Goal: Task Accomplishment & Management: Manage account settings

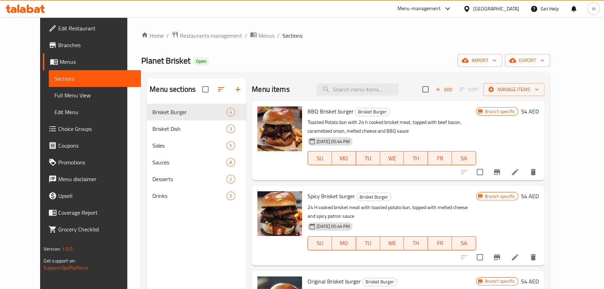
drag, startPoint x: 0, startPoint y: 0, endPoint x: 24, endPoint y: 11, distance: 26.4
click at [24, 11] on icon at bounding box center [23, 10] width 6 height 6
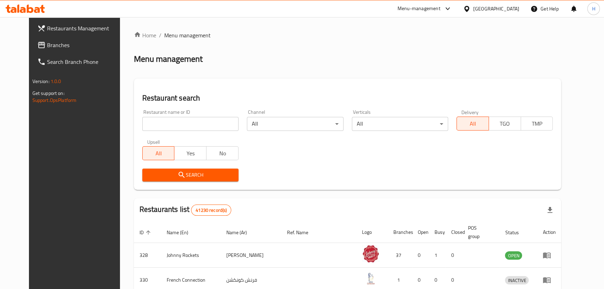
click at [47, 42] on span "Branches" at bounding box center [85, 45] width 77 height 8
click at [63, 45] on span "Branches" at bounding box center [85, 45] width 77 height 8
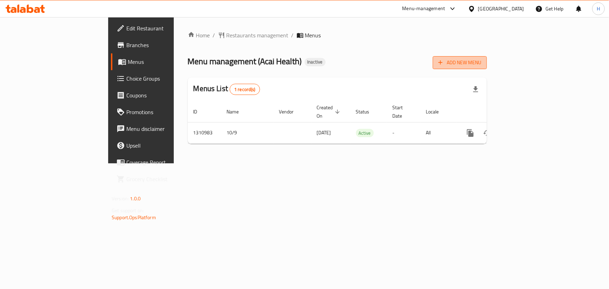
click at [481, 61] on span "Add New Menu" at bounding box center [459, 62] width 43 height 9
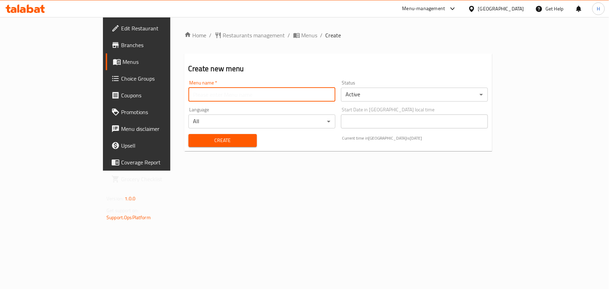
drag, startPoint x: 184, startPoint y: 97, endPoint x: 221, endPoint y: 115, distance: 41.5
click at [188, 97] on input "text" at bounding box center [261, 95] width 147 height 14
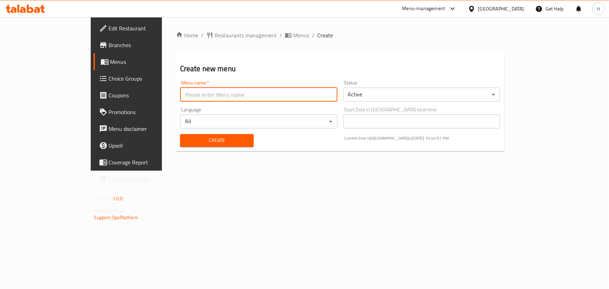
type input "Menu"
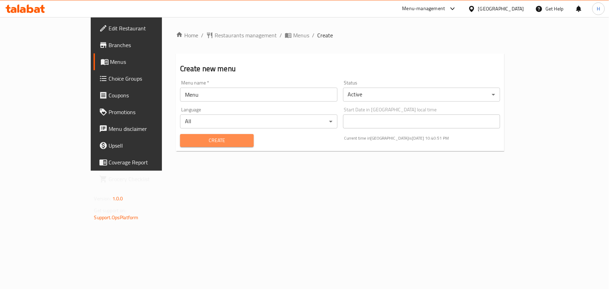
click at [180, 134] on button "Create" at bounding box center [217, 140] width 74 height 13
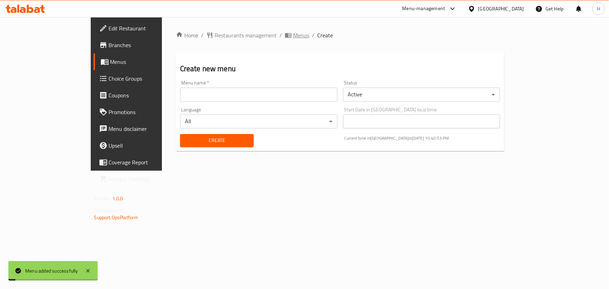
click at [293, 39] on span "Menus" at bounding box center [301, 35] width 16 height 8
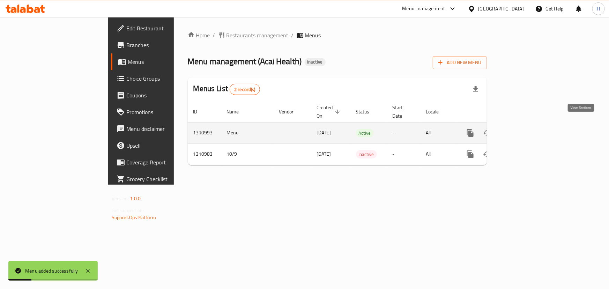
click at [525, 129] on icon "enhanced table" at bounding box center [520, 133] width 8 height 8
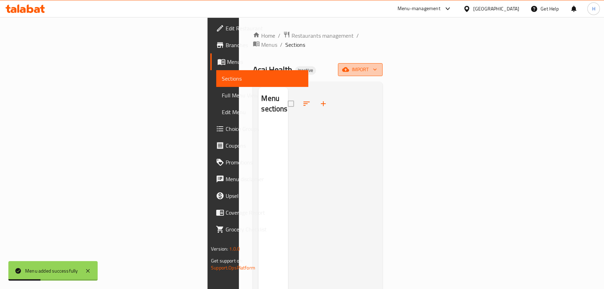
click at [377, 65] on span "import" at bounding box center [360, 69] width 33 height 9
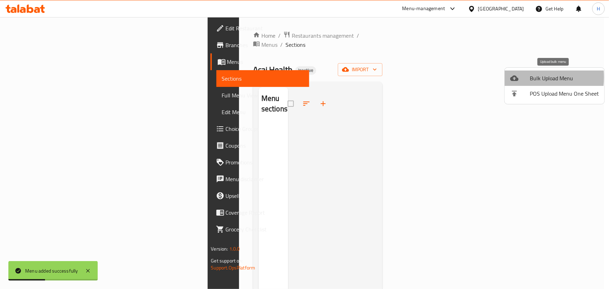
click at [517, 77] on icon at bounding box center [514, 78] width 8 height 8
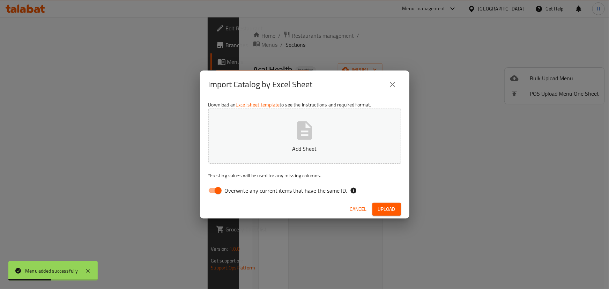
click at [242, 186] on span "Overwrite any current items that have the same ID." at bounding box center [286, 190] width 122 height 8
click at [238, 185] on input "Overwrite any current items that have the same ID." at bounding box center [218, 190] width 40 height 13
checkbox input "false"
drag, startPoint x: 383, startPoint y: 203, endPoint x: 388, endPoint y: 203, distance: 4.5
click at [383, 203] on button "Upload" at bounding box center [386, 209] width 29 height 13
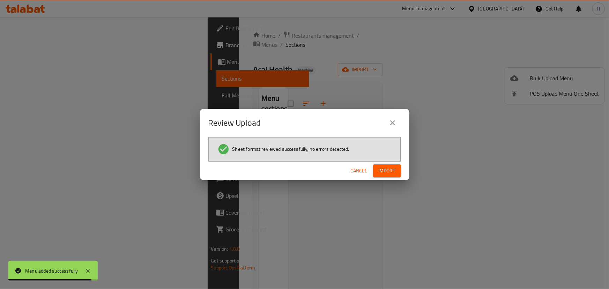
click at [386, 168] on span "Import" at bounding box center [386, 170] width 17 height 9
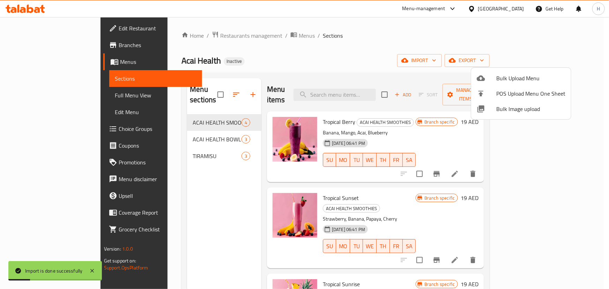
click at [287, 42] on div at bounding box center [304, 144] width 609 height 289
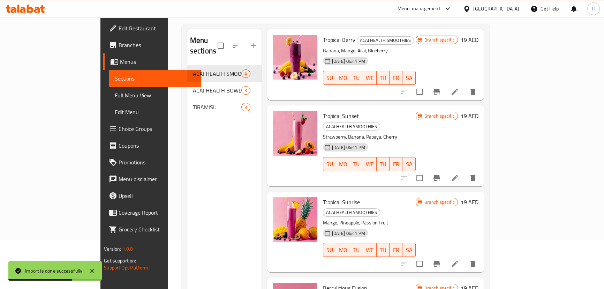
scroll to position [3, 0]
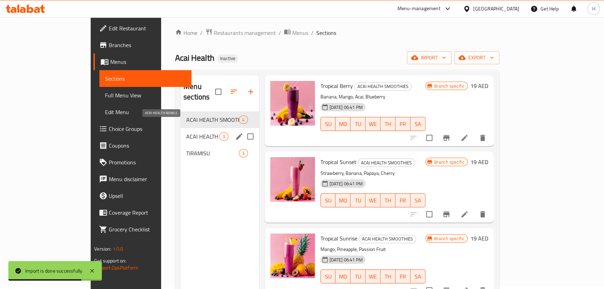
click at [186, 132] on span "ACAI HEALTH BOWLS" at bounding box center [202, 136] width 33 height 8
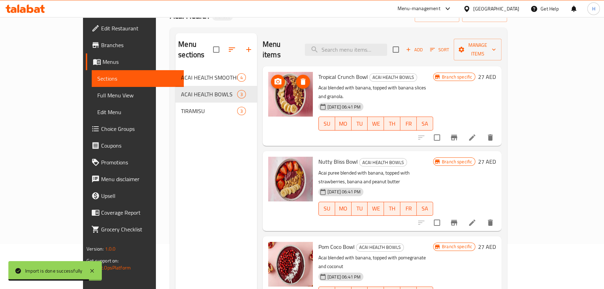
scroll to position [98, 0]
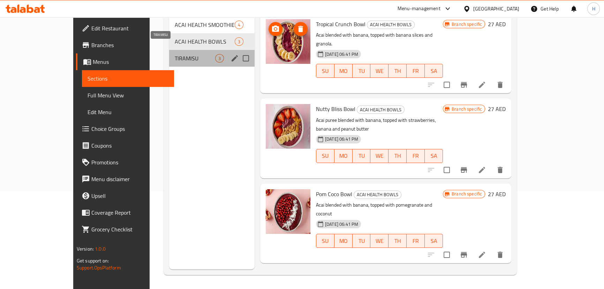
click at [175, 54] on span "TIRAMISU" at bounding box center [195, 58] width 40 height 8
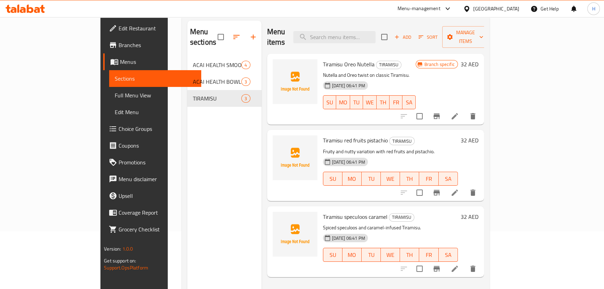
scroll to position [35, 0]
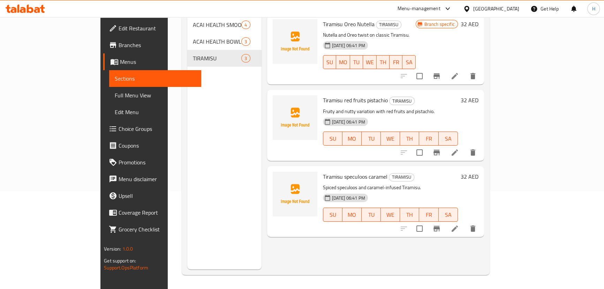
click at [423, 151] on div "Menu items Add Sort Manage items Tiramisu Oreo Nutella TIRAMISU Nutella and Ore…" at bounding box center [373, 124] width 223 height 289
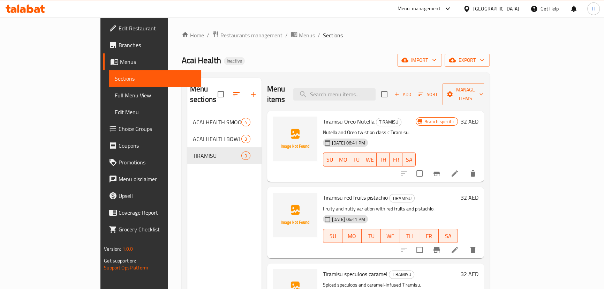
scroll to position [0, 0]
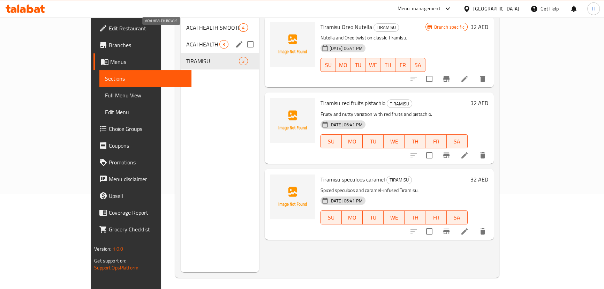
click at [186, 40] on span "ACAI HEALTH BOWLS" at bounding box center [202, 44] width 33 height 8
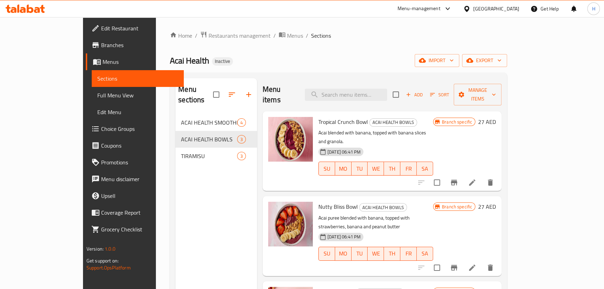
click at [368, 59] on div "Acai Health Inactive import export" at bounding box center [338, 60] width 337 height 13
click at [287, 32] on span "Menus" at bounding box center [295, 35] width 16 height 8
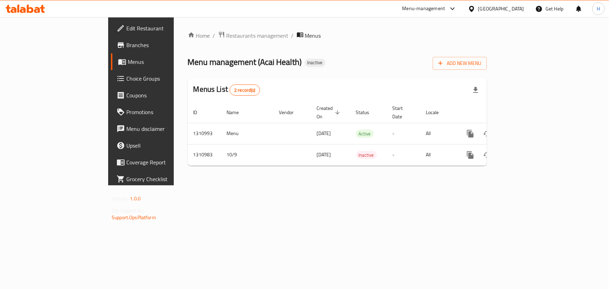
click at [451, 176] on div "Home / Restaurants management / Menus Menu management ( Acai Health ) Inactive …" at bounding box center [337, 101] width 327 height 168
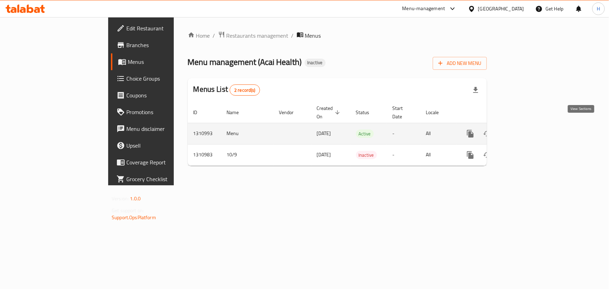
click at [525, 129] on icon "enhanced table" at bounding box center [520, 133] width 8 height 8
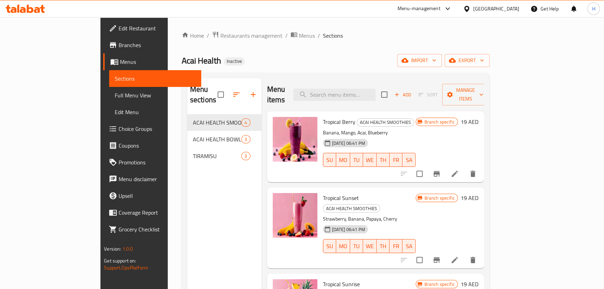
click at [115, 98] on span "Full Menu View" at bounding box center [155, 95] width 81 height 8
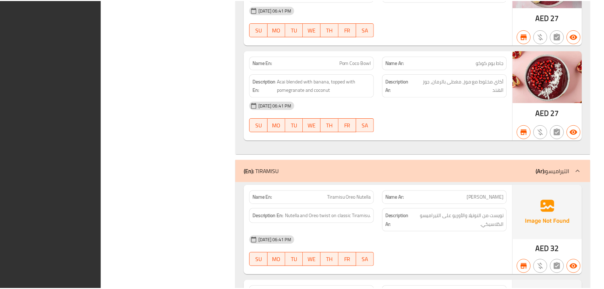
scroll to position [851, 0]
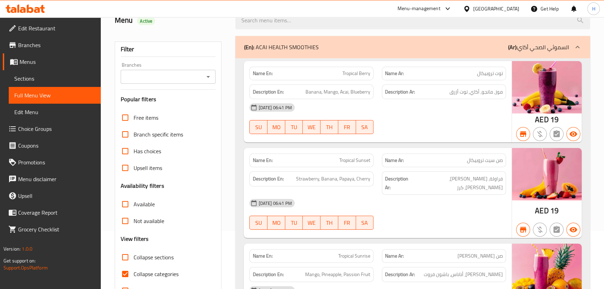
drag, startPoint x: 126, startPoint y: 272, endPoint x: 227, endPoint y: 244, distance: 105.3
click at [126, 272] on input "Collapse categories" at bounding box center [125, 273] width 17 height 17
checkbox input "false"
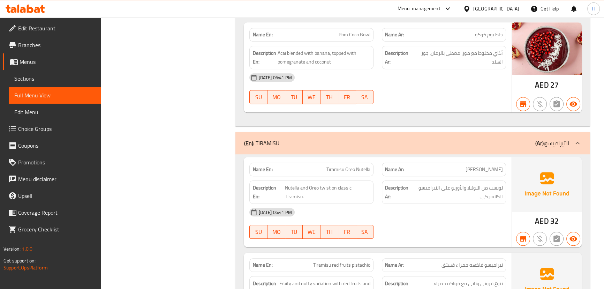
scroll to position [660, 0]
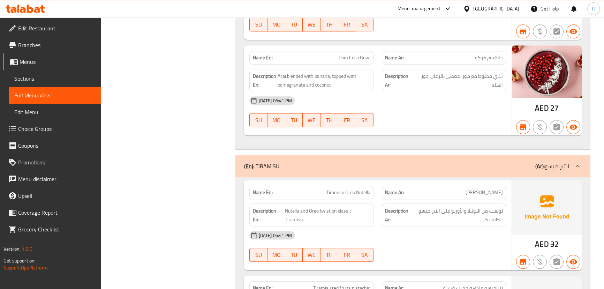
click at [14, 10] on icon at bounding box center [13, 10] width 6 height 6
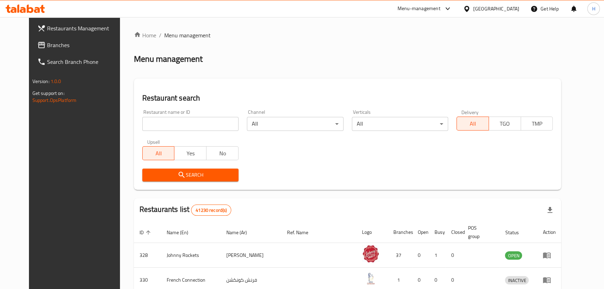
drag, startPoint x: 368, startPoint y: 46, endPoint x: 374, endPoint y: 44, distance: 6.4
click at [370, 45] on div "Home / Menu management Menu management Restaurant search Restaurant name or ID …" at bounding box center [348, 253] width 428 height 444
click at [67, 47] on span "Branches" at bounding box center [85, 45] width 77 height 8
click at [52, 45] on span "Branches" at bounding box center [85, 45] width 77 height 8
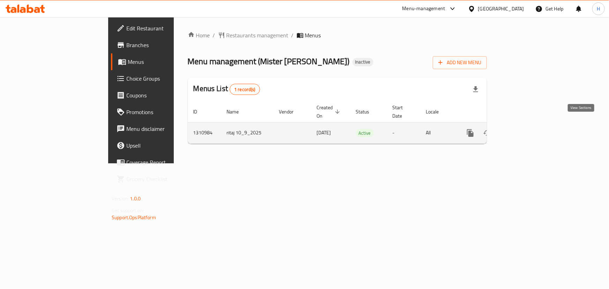
click at [525, 129] on icon "enhanced table" at bounding box center [520, 133] width 8 height 8
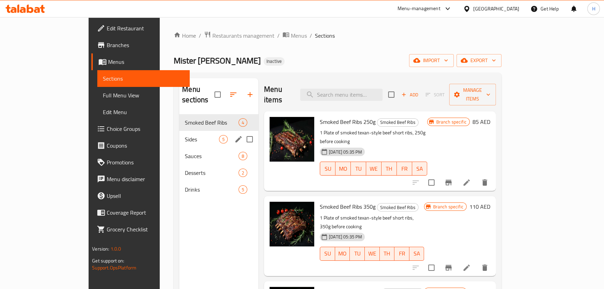
click at [185, 135] on span "Sides" at bounding box center [202, 139] width 34 height 8
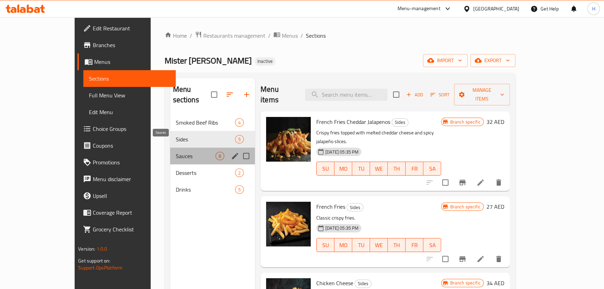
click at [176, 152] on span "Sauces" at bounding box center [196, 156] width 40 height 8
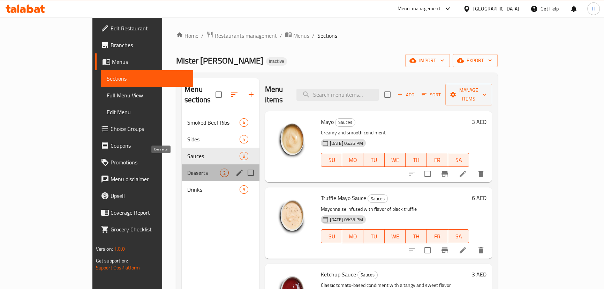
click at [187, 168] on span "Desserts" at bounding box center [203, 172] width 32 height 8
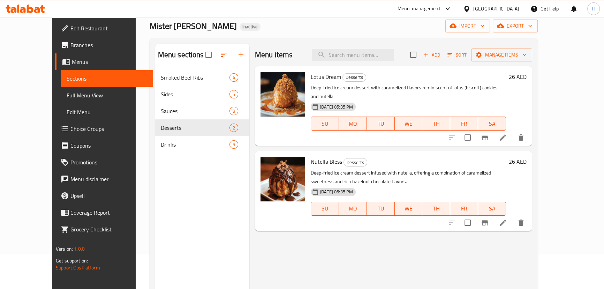
scroll to position [3, 0]
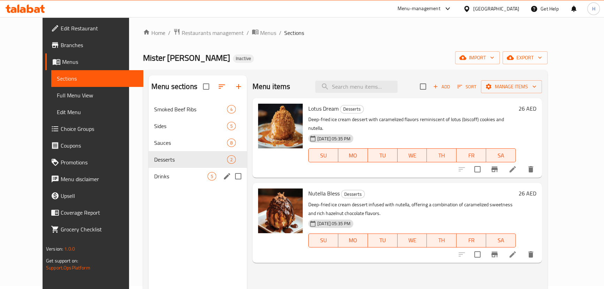
click at [154, 173] on span "Drinks" at bounding box center [180, 176] width 53 height 8
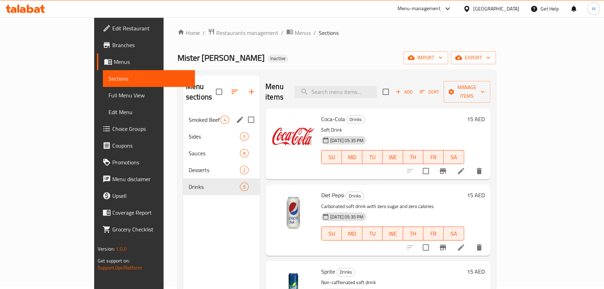
click at [183, 116] on div "Smoked Beef Ribs 4" at bounding box center [221, 119] width 77 height 17
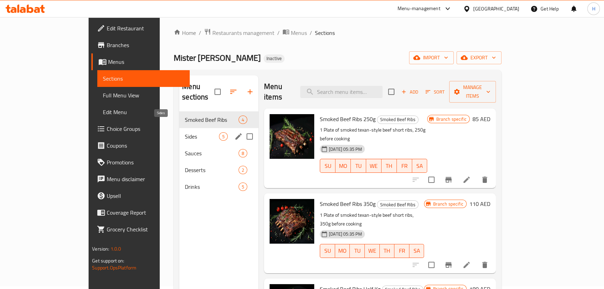
click at [185, 132] on span "Sides" at bounding box center [202, 136] width 34 height 8
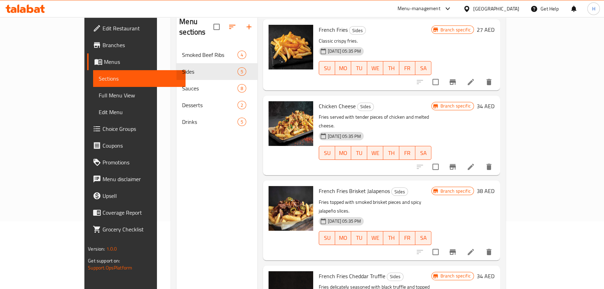
scroll to position [35, 0]
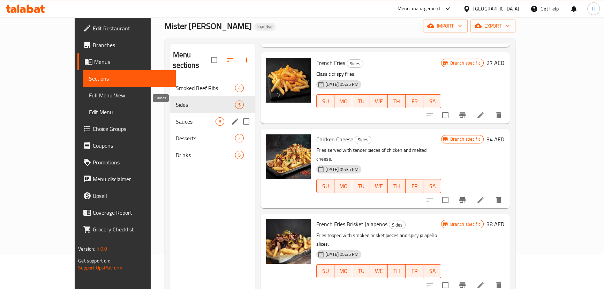
click at [176, 117] on span "Sauces" at bounding box center [196, 121] width 40 height 8
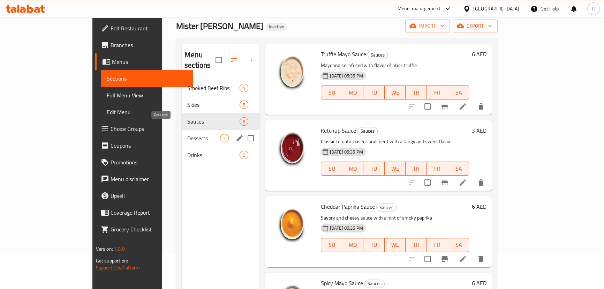
click at [187, 134] on span "Desserts" at bounding box center [203, 138] width 32 height 8
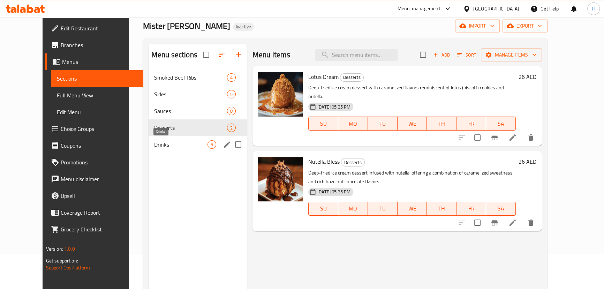
click at [154, 142] on span "Drinks" at bounding box center [180, 144] width 53 height 8
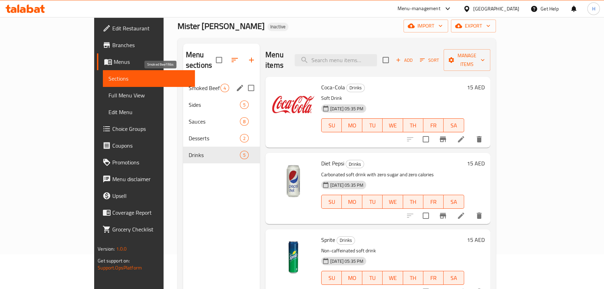
click at [189, 84] on span "Smoked Beef Ribs" at bounding box center [205, 88] width 32 height 8
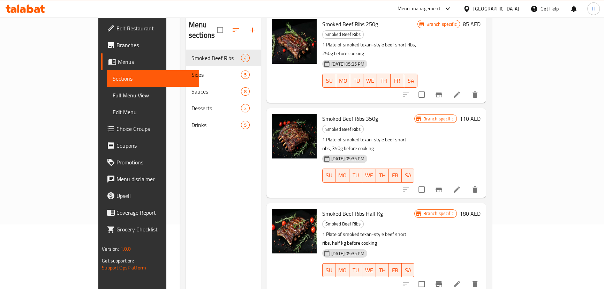
scroll to position [98, 0]
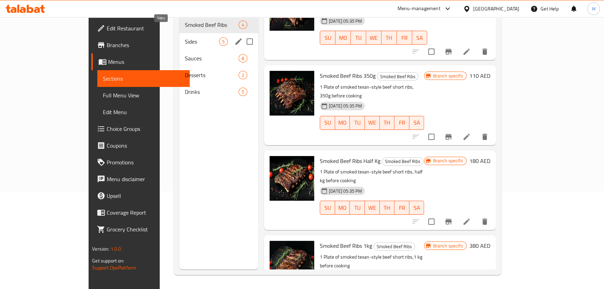
click at [185, 37] on span "Sides" at bounding box center [202, 41] width 34 height 8
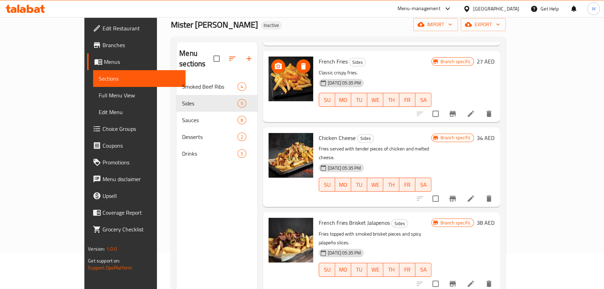
scroll to position [98, 0]
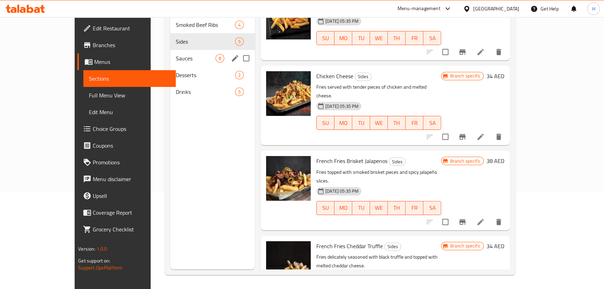
click at [176, 54] on span "Sauces" at bounding box center [196, 58] width 40 height 8
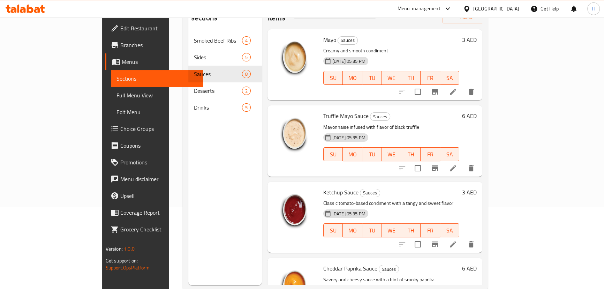
scroll to position [3, 0]
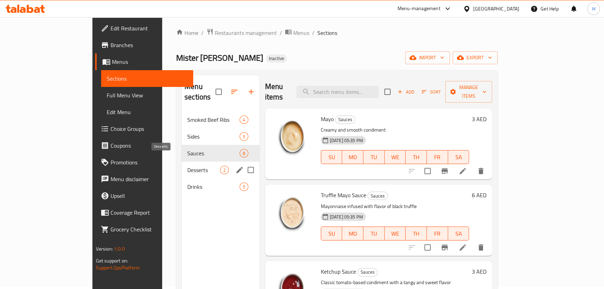
click at [187, 166] on span "Desserts" at bounding box center [203, 170] width 32 height 8
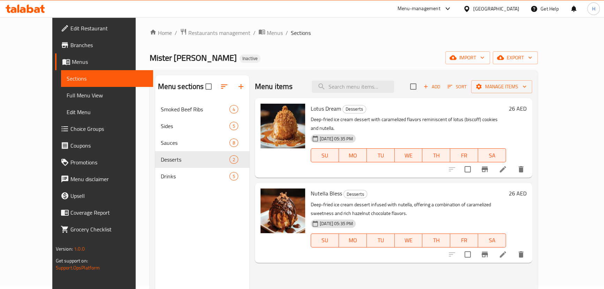
scroll to position [35, 0]
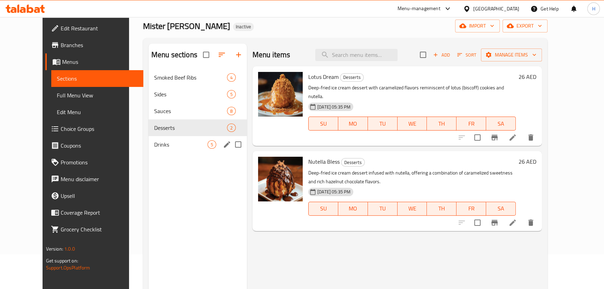
click at [154, 141] on span "Drinks" at bounding box center [180, 144] width 53 height 8
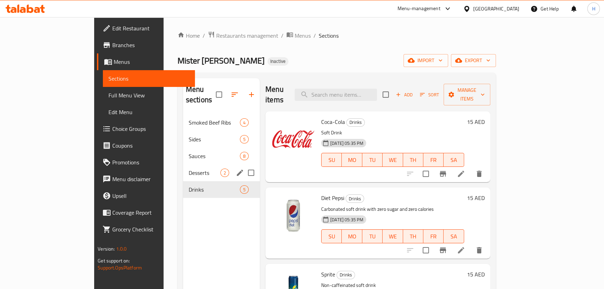
click at [189, 168] on span "Desserts" at bounding box center [205, 172] width 32 height 8
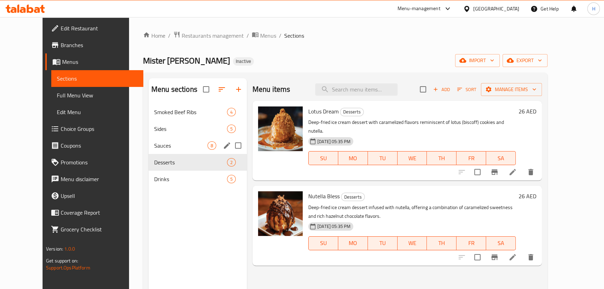
click at [149, 151] on div "Sauces 8" at bounding box center [198, 145] width 98 height 17
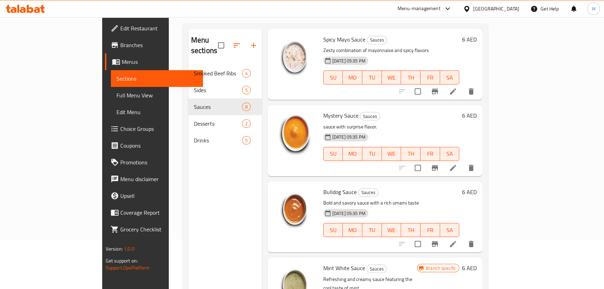
scroll to position [95, 0]
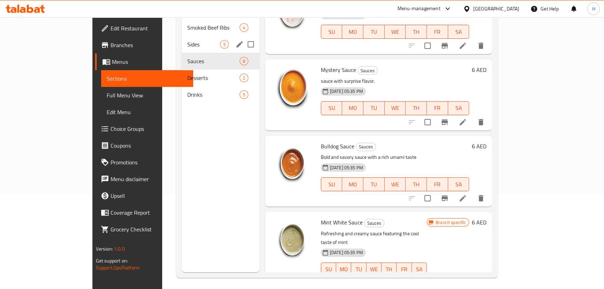
click at [187, 40] on span "Sides" at bounding box center [203, 44] width 32 height 8
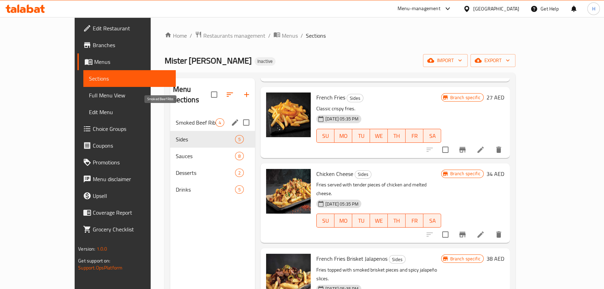
click at [176, 118] on span "Smoked Beef Ribs" at bounding box center [196, 122] width 40 height 8
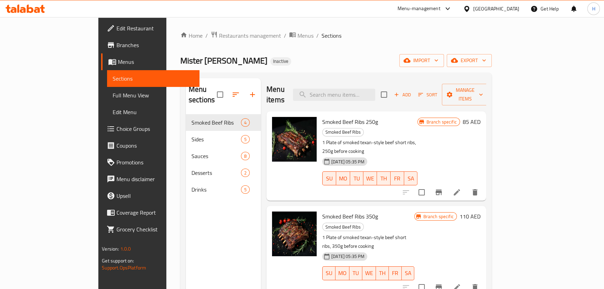
click at [267, 90] on h2 "Menu items" at bounding box center [276, 94] width 18 height 21
click at [292, 66] on div "Mister Ribs Inactive import export" at bounding box center [336, 60] width 312 height 13
click at [270, 92] on h2 "Menu items" at bounding box center [276, 94] width 18 height 21
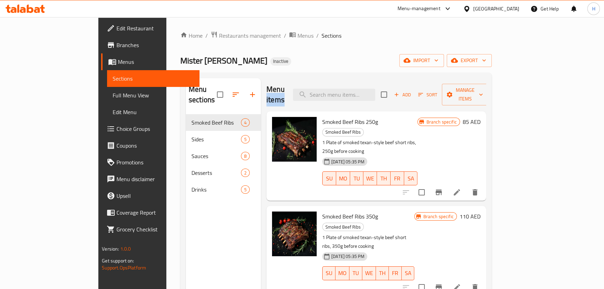
drag, startPoint x: 270, startPoint y: 92, endPoint x: 303, endPoint y: 84, distance: 34.5
click at [272, 91] on h2 "Menu items" at bounding box center [276, 94] width 18 height 21
click at [338, 74] on div "Menu sections Smoked Beef Ribs 4 Sides 5 Sauces 8 Desserts 2 Drinks 5 Menu item…" at bounding box center [336, 223] width 312 height 300
drag, startPoint x: 241, startPoint y: 88, endPoint x: 293, endPoint y: 92, distance: 52.8
click at [293, 92] on div "Menu items Add Sort Manage items Smoked Beef Ribs 250g Smoked Beef Ribs 1 Plate…" at bounding box center [373, 222] width 225 height 289
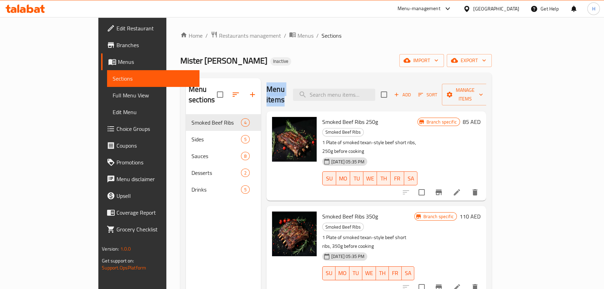
click at [267, 89] on h2 "Menu items" at bounding box center [276, 94] width 18 height 21
click at [286, 76] on div "Menu sections Smoked Beef Ribs 4 Sides 5 Sauces 8 Desserts 2 Drinks 5 Menu item…" at bounding box center [336, 223] width 312 height 300
click at [113, 93] on span "Full Menu View" at bounding box center [153, 95] width 81 height 8
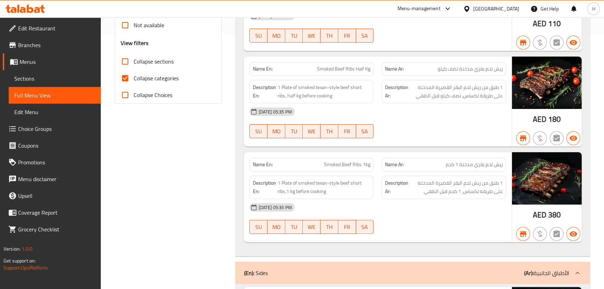
drag, startPoint x: 150, startPoint y: 82, endPoint x: 276, endPoint y: 60, distance: 127.9
click at [150, 80] on span "Collapse categories" at bounding box center [156, 78] width 45 height 8
click at [134, 80] on input "Collapse categories" at bounding box center [125, 78] width 17 height 17
checkbox input "false"
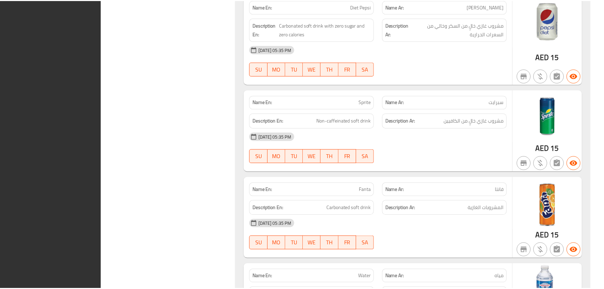
scroll to position [2265, 0]
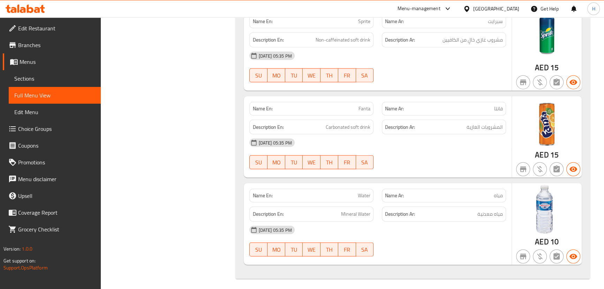
click at [26, 7] on icon at bounding box center [25, 9] width 39 height 8
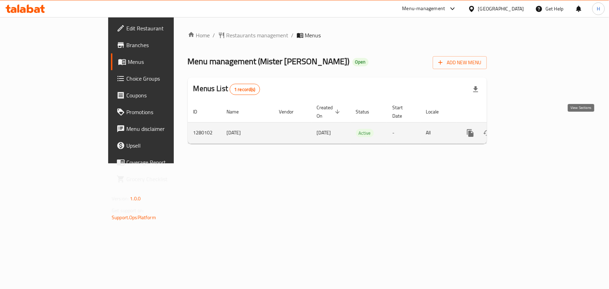
click at [525, 129] on icon "enhanced table" at bounding box center [520, 133] width 8 height 8
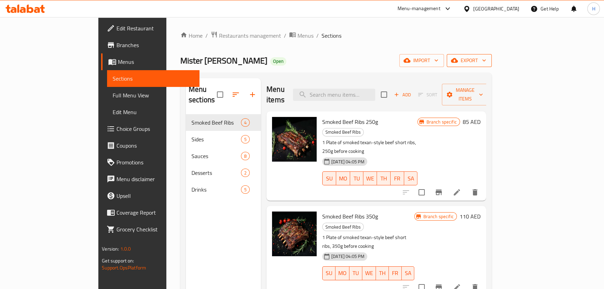
click at [486, 58] on span "export" at bounding box center [469, 60] width 34 height 9
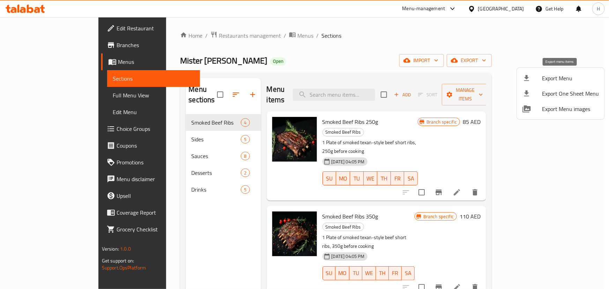
click at [530, 77] on icon at bounding box center [526, 78] width 8 height 8
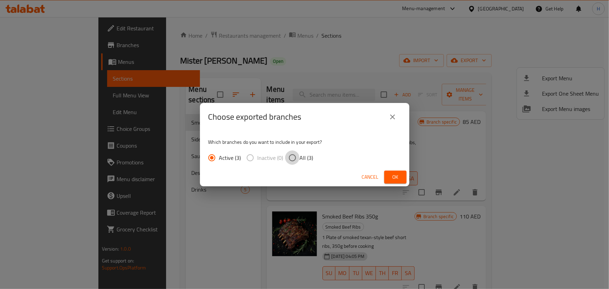
drag, startPoint x: 290, startPoint y: 157, endPoint x: 376, endPoint y: 166, distance: 87.0
click at [290, 157] on input "All (3)" at bounding box center [292, 157] width 15 height 15
radio input "true"
click at [401, 177] on button "Ok" at bounding box center [395, 177] width 22 height 13
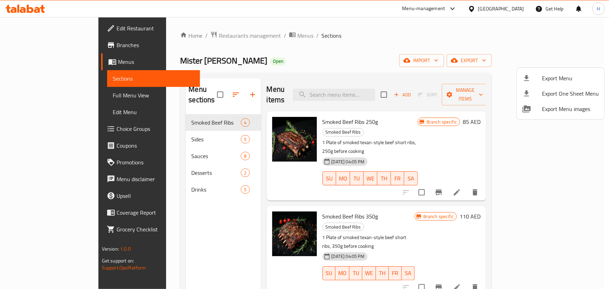
click at [252, 89] on div at bounding box center [304, 144] width 609 height 289
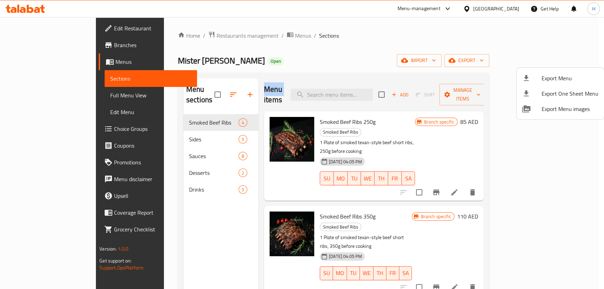
click at [264, 89] on h2 "Menu items" at bounding box center [273, 94] width 18 height 21
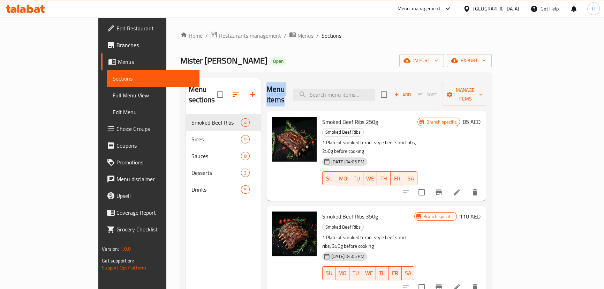
click at [267, 89] on h2 "Menu items" at bounding box center [276, 94] width 18 height 21
click at [292, 74] on div "Menu sections Smoked Beef Ribs 4 Sides 5 Sauces 8 Desserts 2 Drinks 5 Menu item…" at bounding box center [336, 223] width 312 height 300
click at [117, 32] on span "Edit Restaurant" at bounding box center [155, 28] width 77 height 8
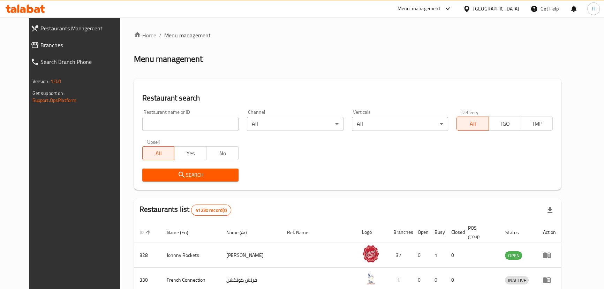
click at [305, 48] on div "Home / Menu management Menu management Restaurant search Restaurant name or ID …" at bounding box center [348, 253] width 428 height 444
click at [78, 53] on link "Branches" at bounding box center [77, 45] width 105 height 17
click at [72, 48] on span "Branches" at bounding box center [82, 45] width 84 height 8
click at [47, 46] on span "Branches" at bounding box center [85, 45] width 77 height 8
click at [40, 48] on span "Branches" at bounding box center [82, 45] width 84 height 8
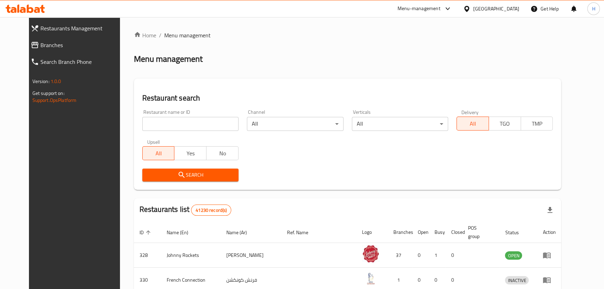
click at [40, 45] on span "Branches" at bounding box center [82, 45] width 84 height 8
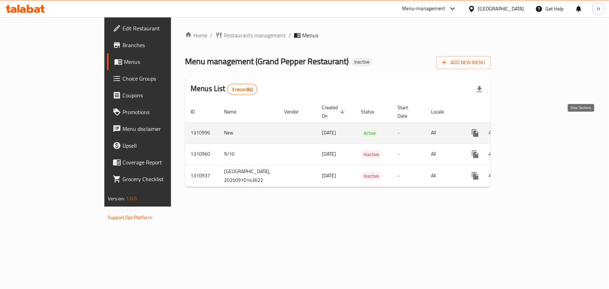
click at [530, 129] on icon "enhanced table" at bounding box center [525, 133] width 8 height 8
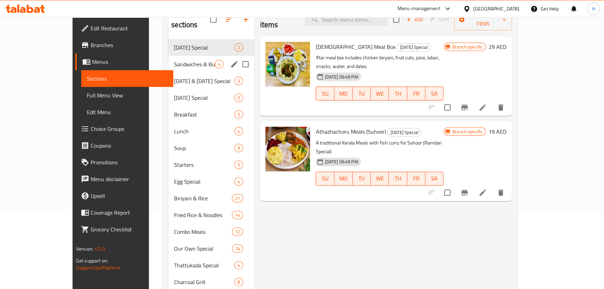
scroll to position [31, 0]
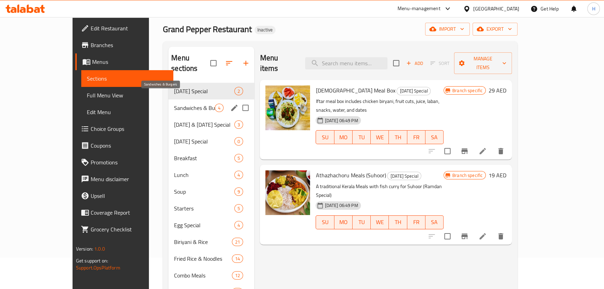
click at [174, 104] on span "Sandwiches & Burgers" at bounding box center [194, 108] width 41 height 8
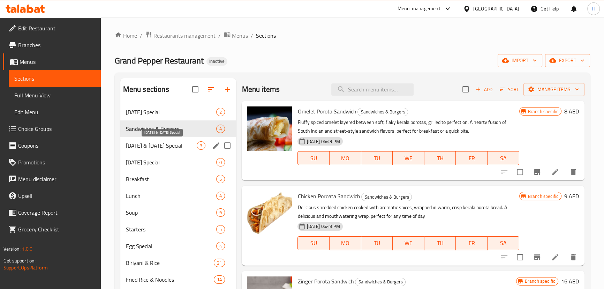
click at [153, 148] on span "[DATE] & [DATE] Special" at bounding box center [161, 145] width 71 height 8
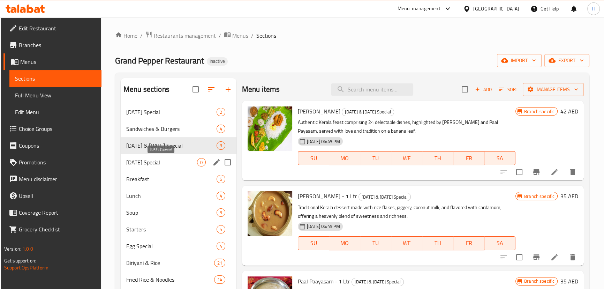
click at [135, 164] on span "[DATE] Special" at bounding box center [161, 162] width 71 height 8
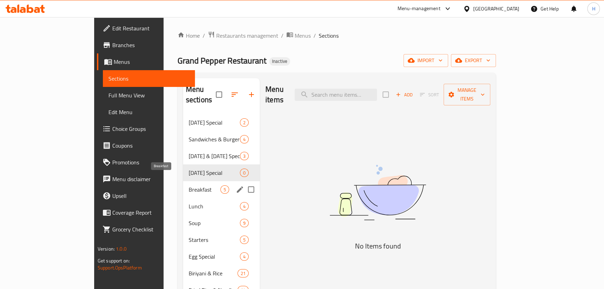
click at [189, 185] on span "Breakfast" at bounding box center [205, 189] width 32 height 8
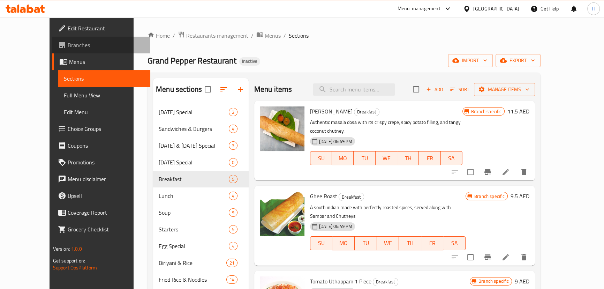
click at [68, 43] on span "Branches" at bounding box center [106, 45] width 77 height 8
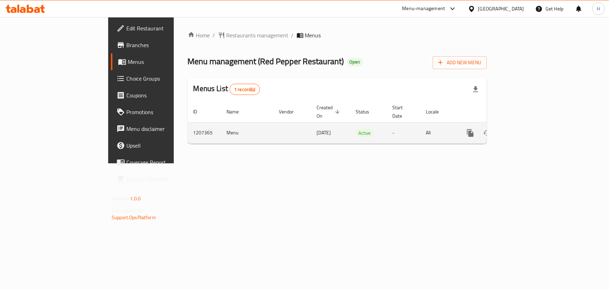
click at [525, 129] on icon "enhanced table" at bounding box center [520, 133] width 8 height 8
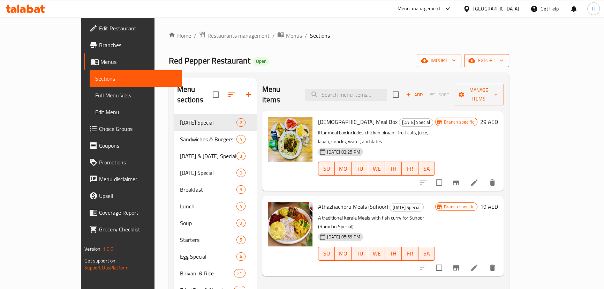
click at [504, 61] on span "export" at bounding box center [487, 60] width 34 height 9
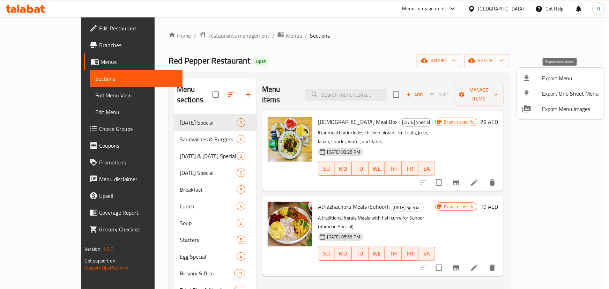
click at [534, 80] on div at bounding box center [532, 78] width 20 height 8
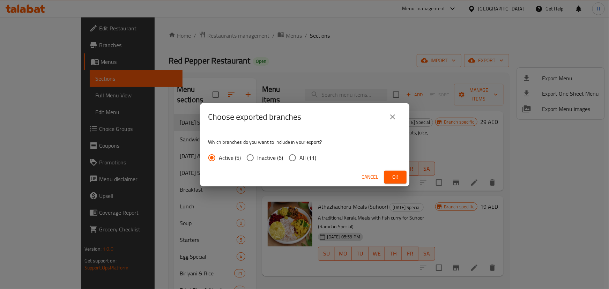
click at [300, 159] on span "All (11)" at bounding box center [308, 157] width 17 height 8
click at [300, 159] on input "All (11)" at bounding box center [292, 157] width 15 height 15
radio input "true"
click at [397, 173] on span "Ok" at bounding box center [395, 177] width 11 height 9
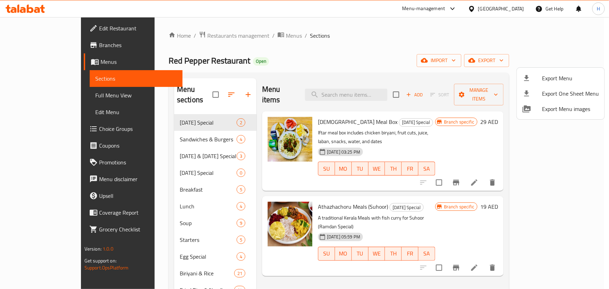
drag, startPoint x: 389, startPoint y: 57, endPoint x: 472, endPoint y: 59, distance: 83.0
click at [393, 55] on div at bounding box center [304, 144] width 609 height 289
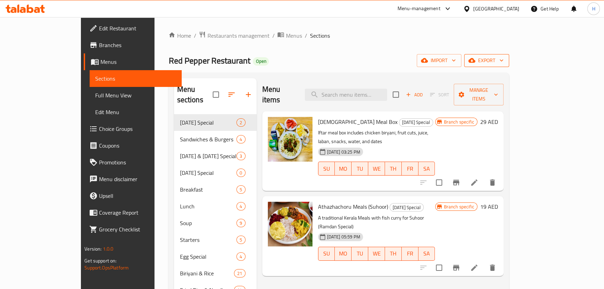
click at [504, 64] on span "export" at bounding box center [487, 60] width 34 height 9
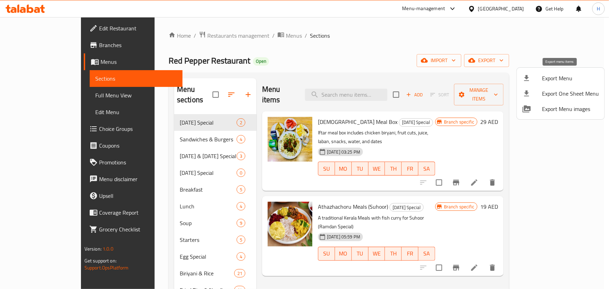
click at [563, 76] on span "Export Menu" at bounding box center [570, 78] width 57 height 8
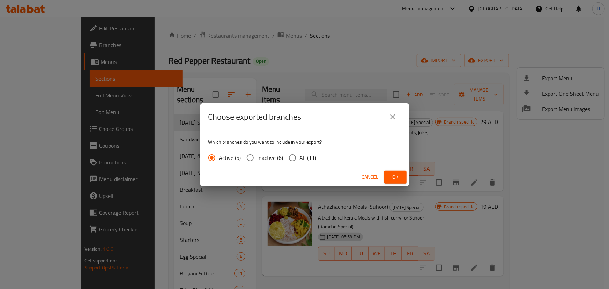
click at [303, 157] on span "All (11)" at bounding box center [308, 157] width 17 height 8
click at [300, 157] on input "All (11)" at bounding box center [292, 157] width 15 height 15
radio input "true"
click at [399, 177] on span "Ok" at bounding box center [395, 177] width 11 height 9
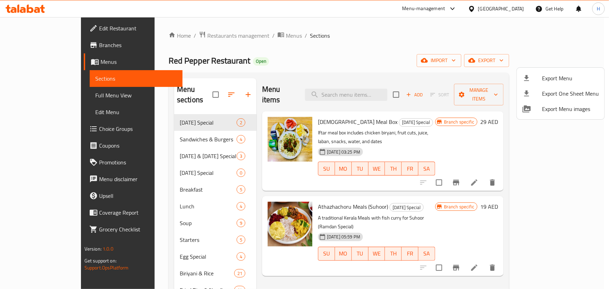
drag, startPoint x: 335, startPoint y: 56, endPoint x: 246, endPoint y: 53, distance: 89.3
click at [336, 56] on div at bounding box center [304, 144] width 609 height 289
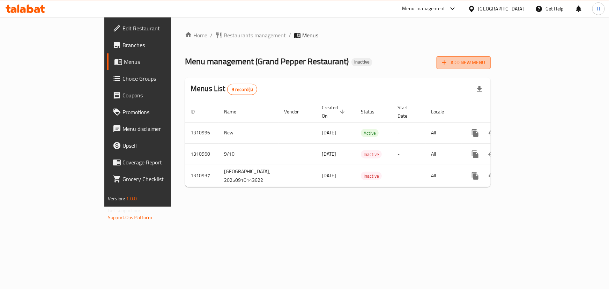
click at [448, 62] on icon "button" at bounding box center [444, 62] width 7 height 7
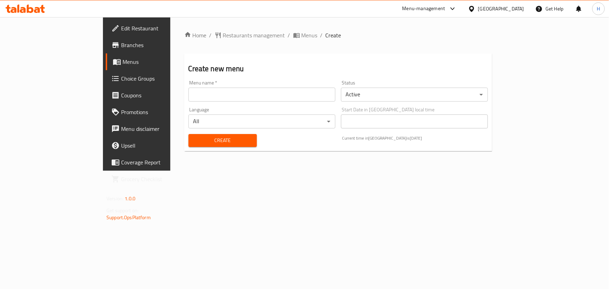
click at [219, 98] on input "text" at bounding box center [261, 95] width 147 height 14
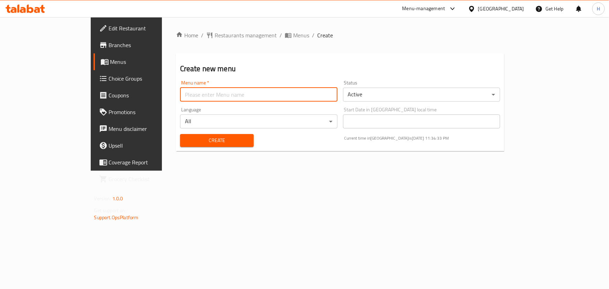
type input "Menu"
click at [186, 138] on span "Create" at bounding box center [217, 140] width 62 height 9
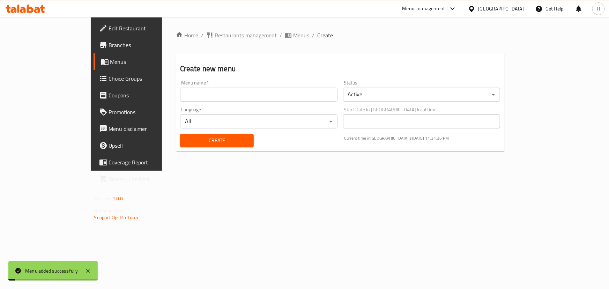
click at [240, 27] on div "Home / Restaurants management / Menus / Create Create new menu Menu name   * Me…" at bounding box center [340, 93] width 357 height 153
drag, startPoint x: 234, startPoint y: 43, endPoint x: 235, endPoint y: 37, distance: 6.7
click at [234, 43] on div "Home / Restaurants management / Menus / Create Create new menu Menu name   * Me…" at bounding box center [340, 94] width 329 height 126
click at [293, 37] on span "Menus" at bounding box center [301, 35] width 16 height 8
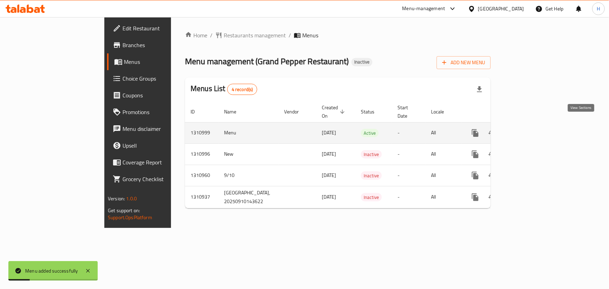
click at [530, 129] on icon "enhanced table" at bounding box center [525, 133] width 8 height 8
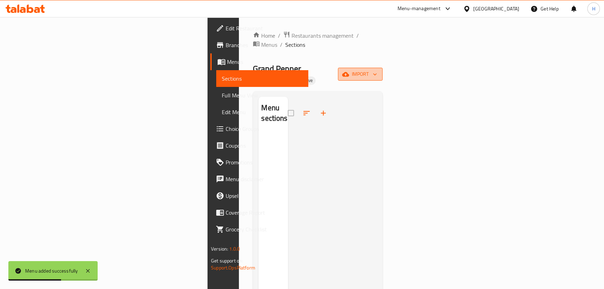
click at [349, 71] on icon "button" at bounding box center [345, 74] width 7 height 7
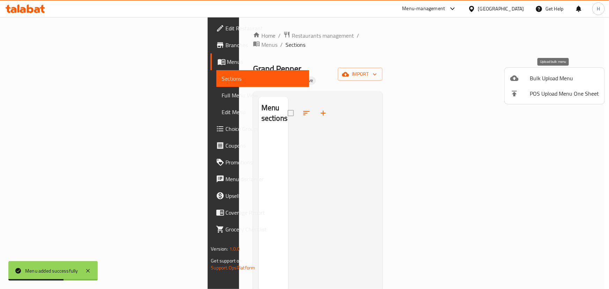
click at [526, 73] on li "Bulk Upload Menu" at bounding box center [554, 77] width 100 height 15
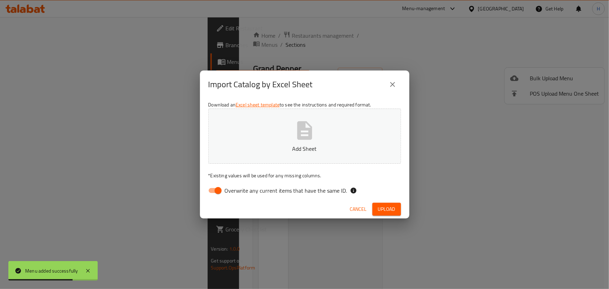
click at [238, 188] on span "Overwrite any current items that have the same ID." at bounding box center [286, 190] width 122 height 8
click at [238, 188] on input "Overwrite any current items that have the same ID." at bounding box center [218, 190] width 40 height 13
checkbox input "false"
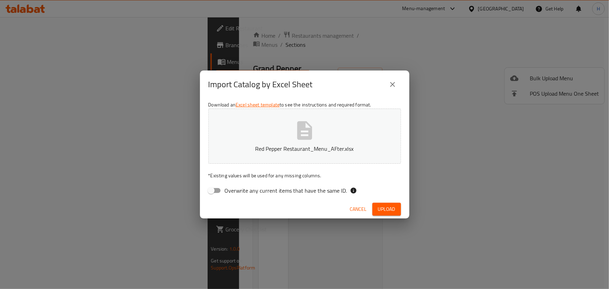
click at [383, 211] on span "Upload" at bounding box center [386, 209] width 17 height 9
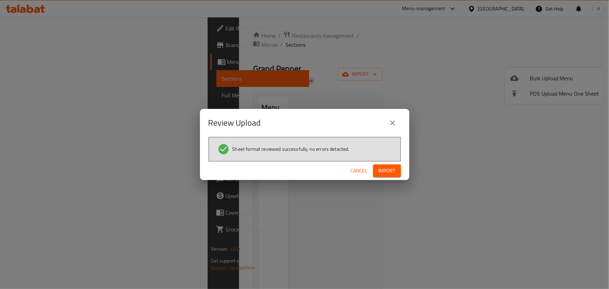
click at [393, 169] on span "Import" at bounding box center [386, 170] width 17 height 9
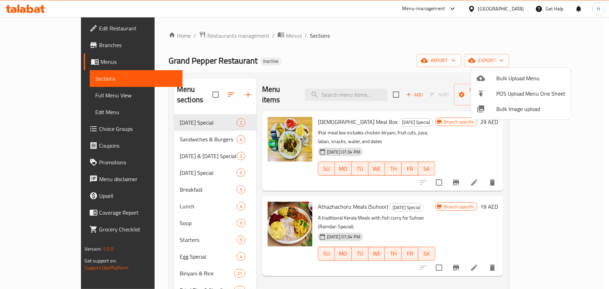
click at [51, 88] on div at bounding box center [304, 144] width 609 height 289
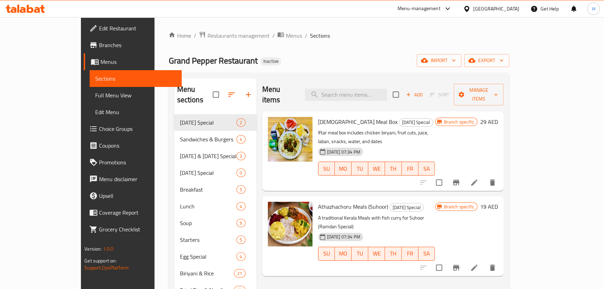
click at [95, 98] on span "Full Menu View" at bounding box center [135, 95] width 81 height 8
click at [95, 94] on span "Full Menu View" at bounding box center [135, 95] width 81 height 8
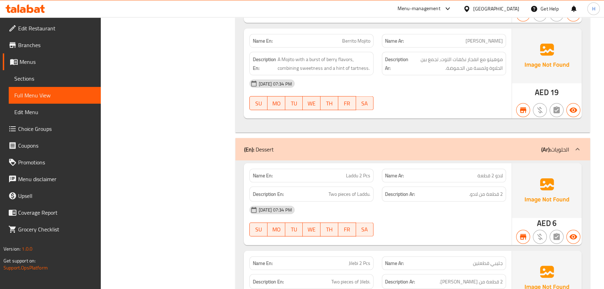
scroll to position [28079, 0]
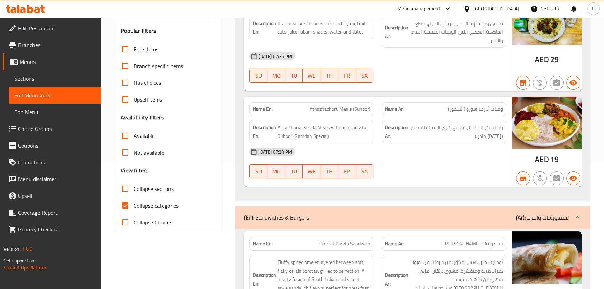
scroll to position [158, 0]
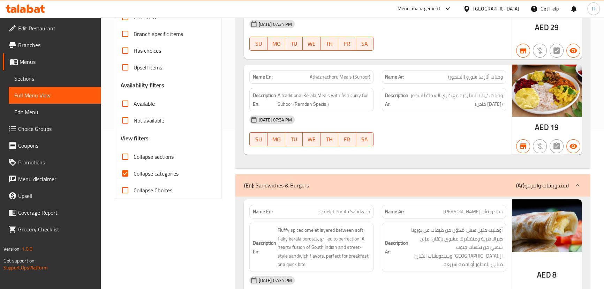
click at [126, 175] on input "Collapse categories" at bounding box center [125, 173] width 17 height 17
checkbox input "false"
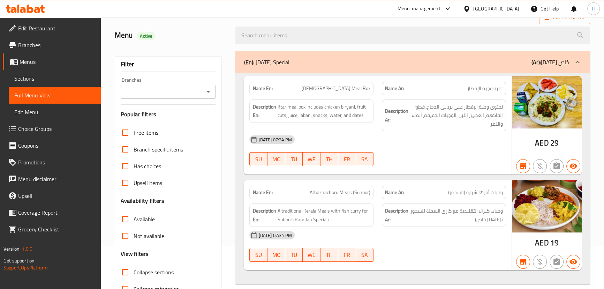
scroll to position [0, 0]
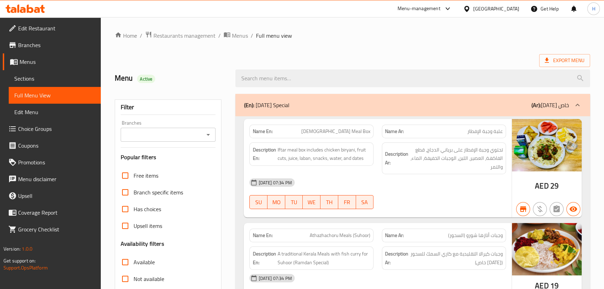
click at [376, 38] on ol "Home / Restaurants management / Menus / Full menu view" at bounding box center [352, 35] width 475 height 9
click at [31, 77] on span "Sections" at bounding box center [54, 78] width 81 height 8
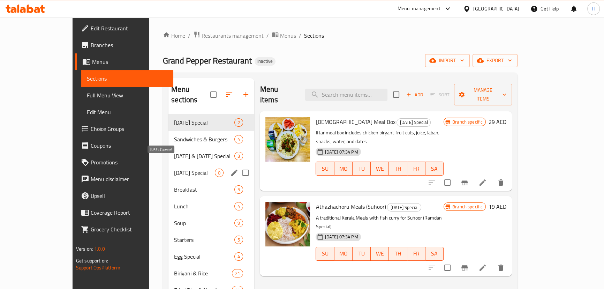
click at [174, 168] on span "[DATE] Special" at bounding box center [194, 172] width 41 height 8
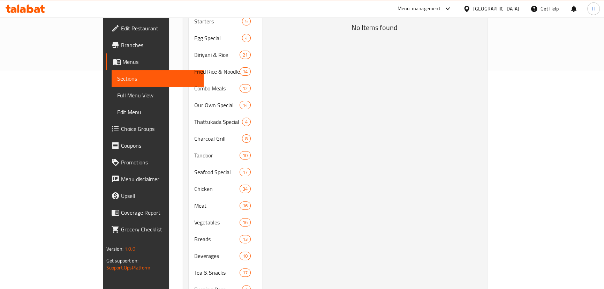
scroll to position [17, 0]
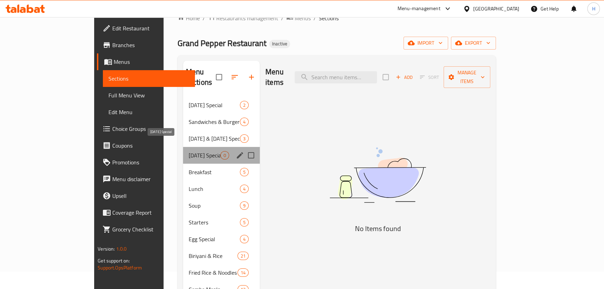
click at [189, 151] on span "[DATE] Special" at bounding box center [205, 155] width 32 height 8
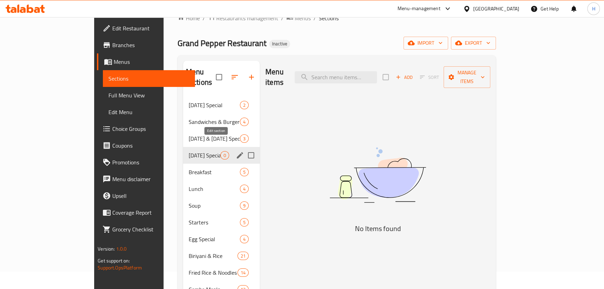
click at [236, 151] on icon "edit" at bounding box center [240, 155] width 8 height 8
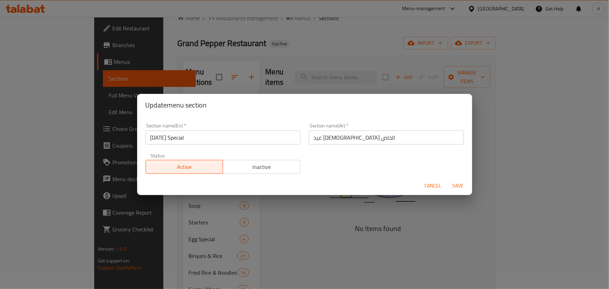
click at [177, 135] on input "[DATE] Special" at bounding box center [222, 137] width 155 height 14
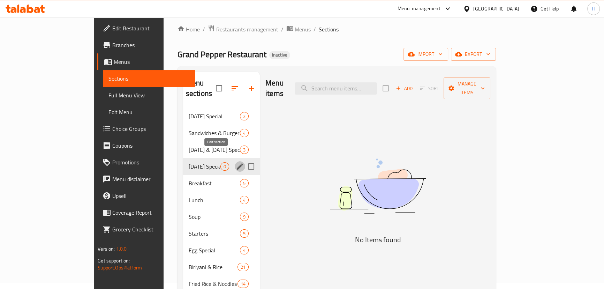
scroll to position [0, 0]
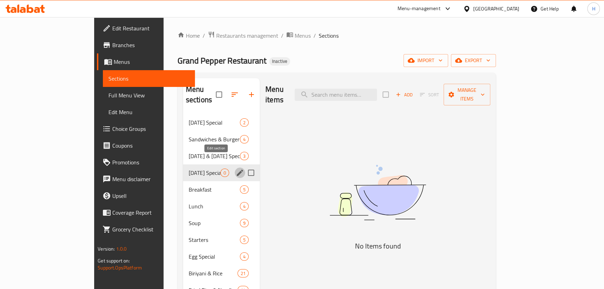
click at [112, 29] on span "Edit Restaurant" at bounding box center [150, 28] width 77 height 8
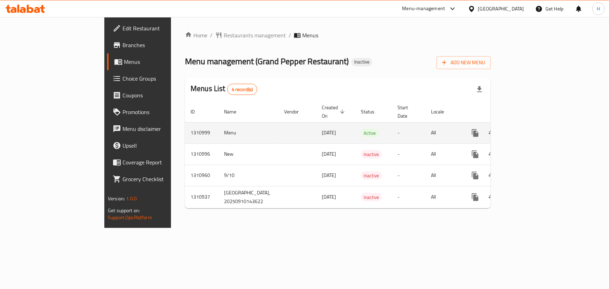
click at [528, 130] on icon "enhanced table" at bounding box center [525, 133] width 6 height 6
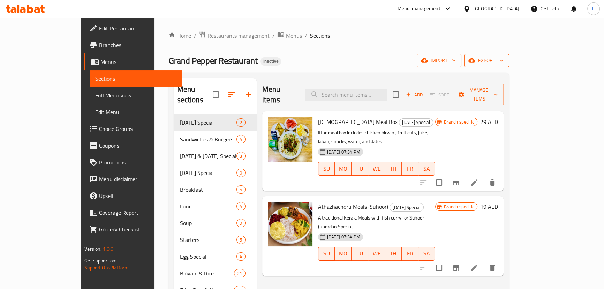
click at [504, 58] on span "export" at bounding box center [487, 60] width 34 height 9
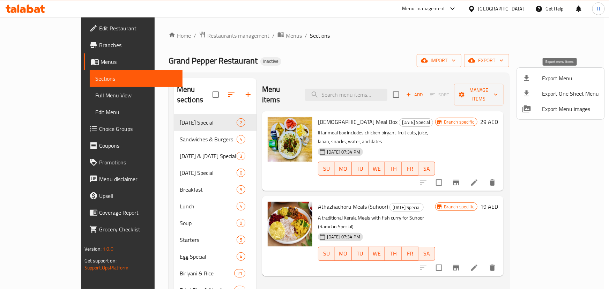
click at [533, 78] on div at bounding box center [532, 78] width 20 height 8
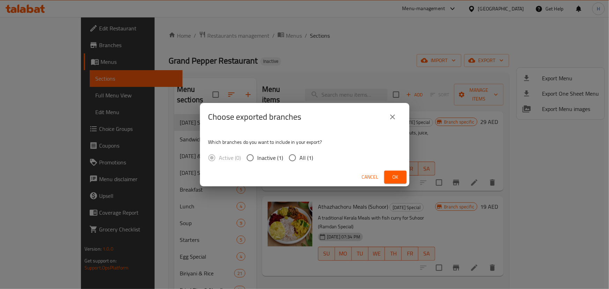
click at [292, 158] on input "All (1)" at bounding box center [292, 157] width 15 height 15
radio input "true"
drag, startPoint x: 400, startPoint y: 177, endPoint x: 407, endPoint y: 179, distance: 7.4
click at [400, 177] on span "Ok" at bounding box center [395, 177] width 11 height 9
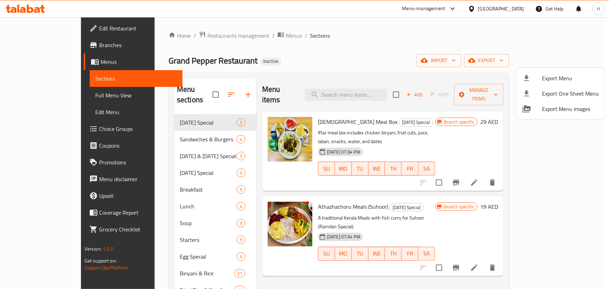
click at [49, 29] on div at bounding box center [304, 144] width 609 height 289
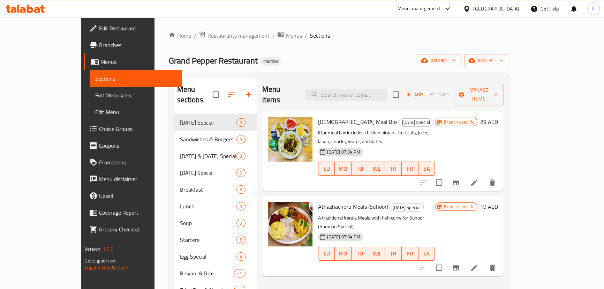
click at [99, 29] on span "Edit Restaurant" at bounding box center [137, 28] width 77 height 8
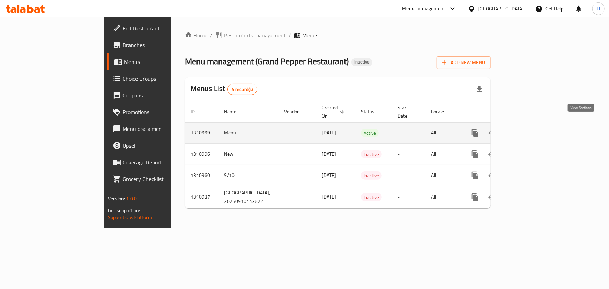
click at [534, 125] on link "enhanced table" at bounding box center [525, 133] width 17 height 17
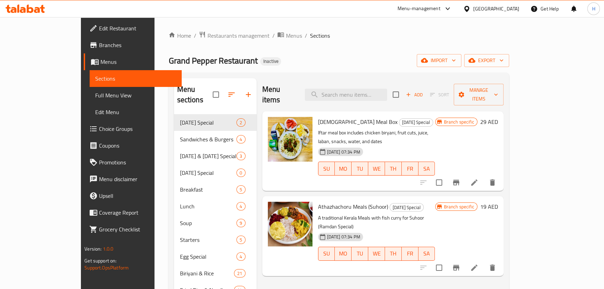
click at [95, 98] on span "Full Menu View" at bounding box center [135, 95] width 81 height 8
click at [95, 91] on span "Full Menu View" at bounding box center [135, 95] width 81 height 8
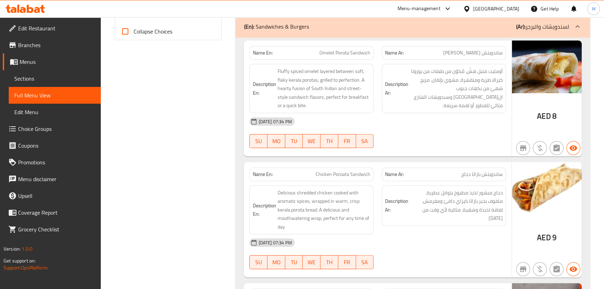
scroll to position [222, 0]
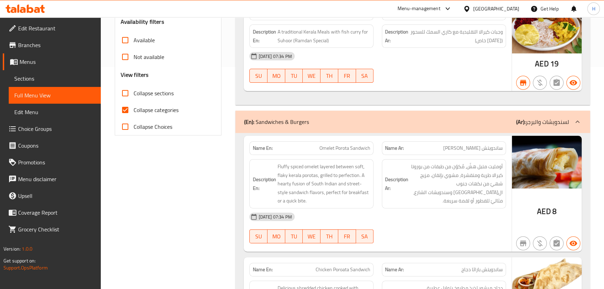
click at [122, 107] on input "Collapse categories" at bounding box center [125, 110] width 17 height 17
checkbox input "false"
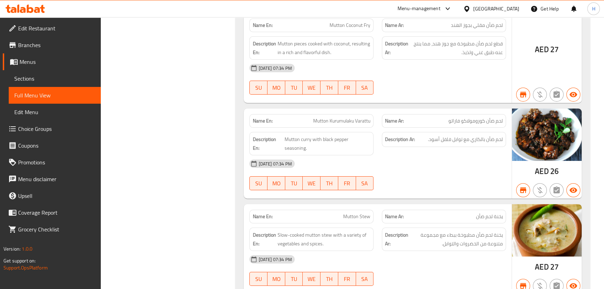
scroll to position [20066, 0]
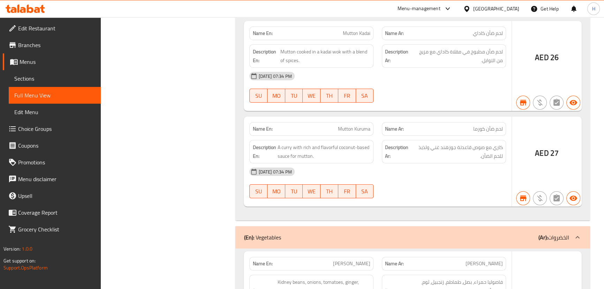
click at [570, 229] on div at bounding box center [577, 237] width 17 height 17
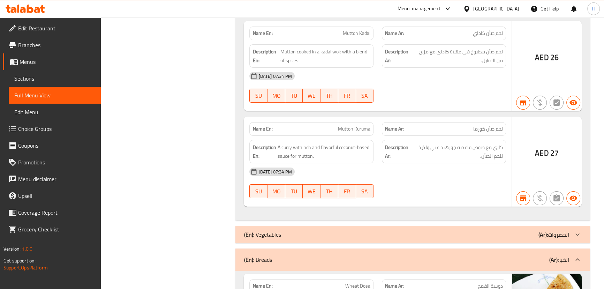
click at [580, 230] on icon at bounding box center [577, 234] width 8 height 8
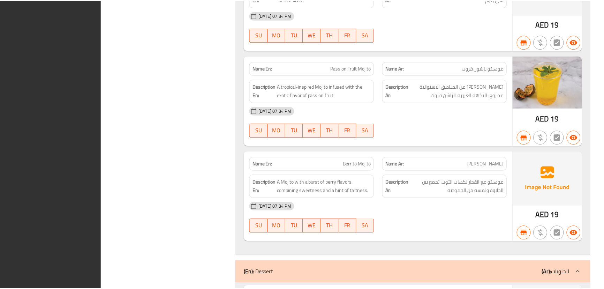
scroll to position [29133, 0]
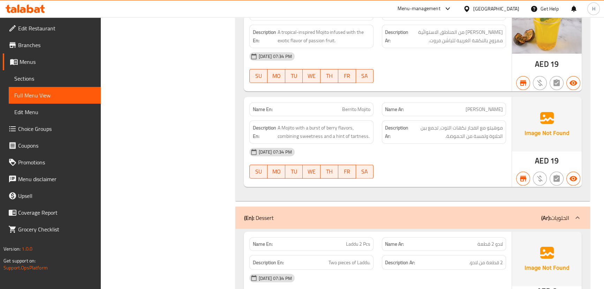
click at [41, 45] on span "Branches" at bounding box center [56, 45] width 77 height 8
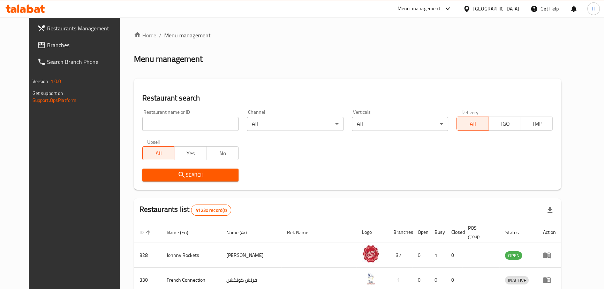
click at [47, 45] on span "Branches" at bounding box center [85, 45] width 77 height 8
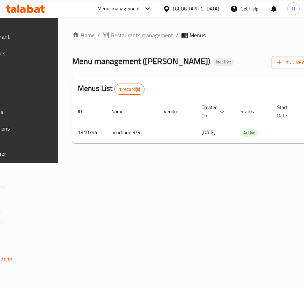
click at [277, 149] on div "Home / Restaurants management / Menus Menu management ( Chapati Rashid ) Inacti…" at bounding box center [198, 90] width 253 height 118
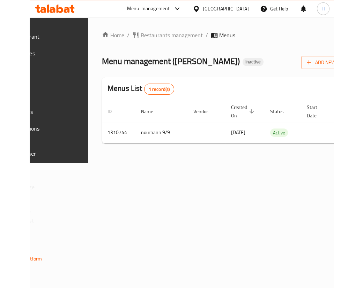
scroll to position [0, 147]
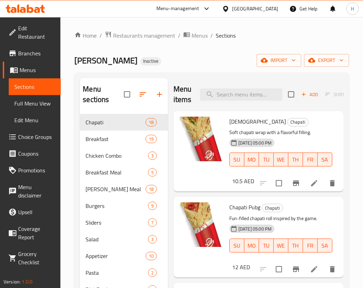
click at [21, 95] on link "Sections" at bounding box center [35, 86] width 52 height 17
click at [30, 105] on span "Full Menu View" at bounding box center [34, 103] width 41 height 8
click at [35, 83] on span "Sections" at bounding box center [34, 87] width 41 height 8
click at [264, 93] on input "search" at bounding box center [241, 95] width 82 height 12
paste input "buffalo shrimp Cup"
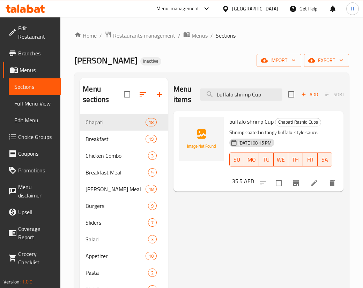
drag, startPoint x: 251, startPoint y: 94, endPoint x: 132, endPoint y: 104, distance: 119.0
click at [132, 104] on div "Menu sections Chapati 18 Breakfast 19 Chicken Combo 3 Breakfast Meal 5 Rashid C…" at bounding box center [211, 248] width 263 height 340
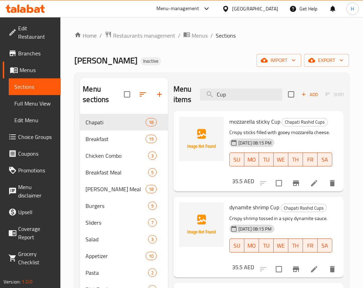
type input "Cup"
click at [285, 137] on p "Crispy sticks filled with gooey mozzarella cheese." at bounding box center [280, 132] width 103 height 9
click at [248, 97] on input "Cup" at bounding box center [241, 95] width 82 height 12
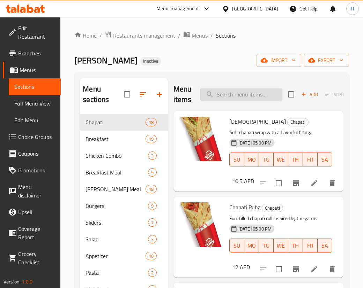
click at [241, 92] on input "search" at bounding box center [241, 95] width 82 height 12
paste input "buffalo shrimp Cup"
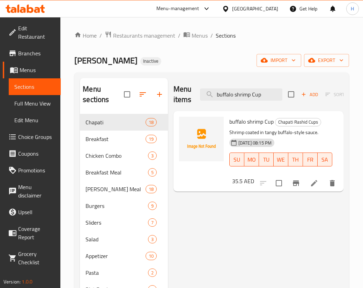
click at [239, 120] on span "buffalo shrimp Cup" at bounding box center [251, 122] width 44 height 10
click at [265, 227] on div "Menu items buffalo shrimp Cup Add Sort Manage items buffalo shrimp Cup Chapati …" at bounding box center [255, 248] width 175 height 340
click at [240, 126] on span "buffalo shrimp Cup" at bounding box center [251, 122] width 44 height 10
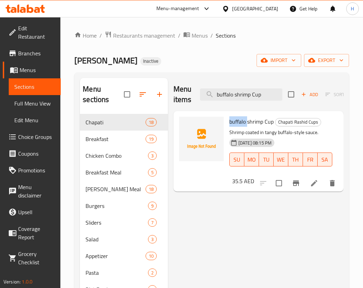
click at [240, 126] on span "buffalo shrimp Cup" at bounding box center [251, 122] width 44 height 10
click at [247, 100] on input "buffalo shrimp Cup" at bounding box center [241, 95] width 82 height 12
click at [247, 99] on input "buffalo shrimp Cup" at bounding box center [241, 95] width 82 height 12
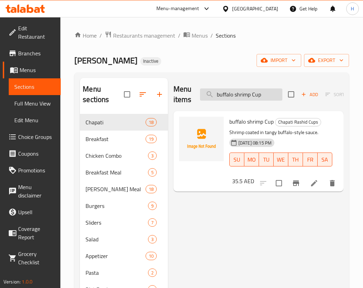
paste input "Mozeralla sticky Cup"
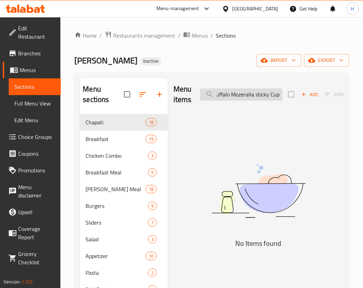
click at [234, 94] on input "buffalo Mozeralla sticky CupCup" at bounding box center [241, 95] width 82 height 12
paste input "Mozeralla sticky"
click at [248, 96] on input "Mozeralla sticky Cup" at bounding box center [241, 95] width 82 height 12
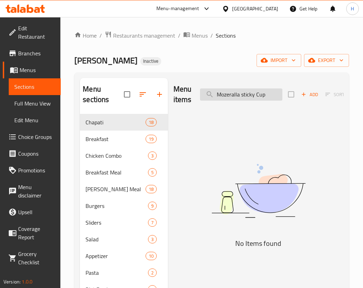
click at [248, 96] on input "Mozeralla sticky Cup" at bounding box center [241, 95] width 82 height 12
paste input "chicken finger"
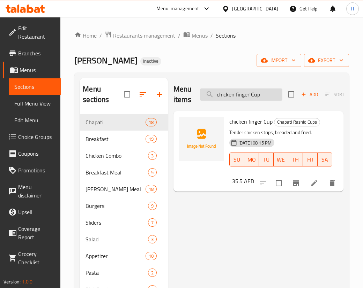
click at [232, 91] on input "chicken finger Cup" at bounding box center [241, 95] width 82 height 12
paste input "Nutella Kinder shake"
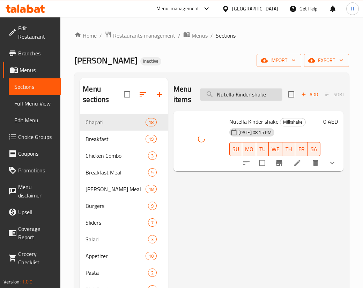
click at [230, 93] on input "Nutella Kinder shake" at bounding box center [241, 95] width 82 height 12
paste input "onion rings Cup"
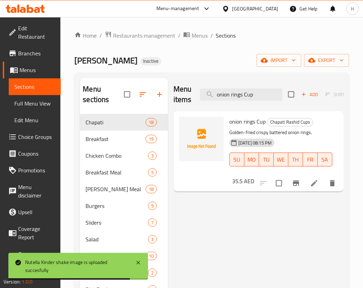
click at [234, 122] on span "onion rings Cup" at bounding box center [247, 122] width 36 height 10
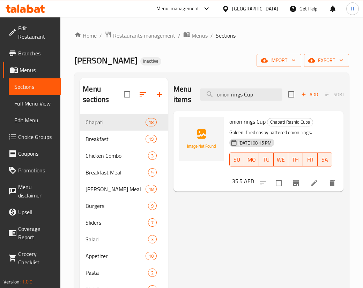
drag, startPoint x: 243, startPoint y: 97, endPoint x: 115, endPoint y: 106, distance: 128.0
click at [115, 106] on div "Menu sections Chapati 18 Breakfast 19 Chicken Combo 3 Breakfast Meal 5 Rashid C…" at bounding box center [211, 248] width 263 height 340
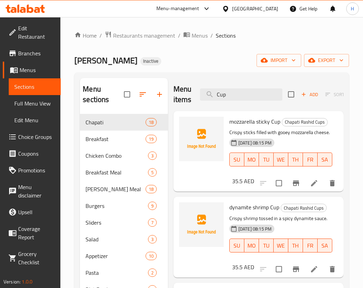
click at [291, 134] on p "Crispy sticks filled with gooey mozzarella cheese." at bounding box center [280, 132] width 103 height 9
click at [224, 97] on input "Cup" at bounding box center [241, 95] width 82 height 12
paste input "Nutella Kinder shake"
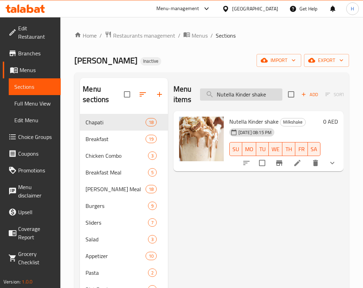
click at [246, 96] on input "Nutella Kinder shake" at bounding box center [241, 95] width 82 height 12
paste input "buffalo shrimp Cup"
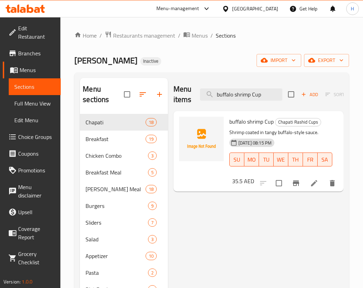
click at [248, 126] on span "buffalo shrimp Cup" at bounding box center [251, 122] width 44 height 10
click at [247, 126] on span "buffalo shrimp Cup" at bounding box center [251, 122] width 44 height 10
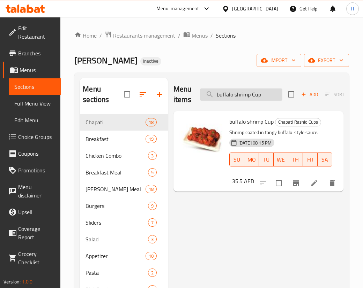
click at [239, 92] on input "buffalo shrimp Cup" at bounding box center [241, 95] width 82 height 12
paste input "chicken finger"
click at [249, 99] on input "chicken finger Cup" at bounding box center [241, 95] width 82 height 12
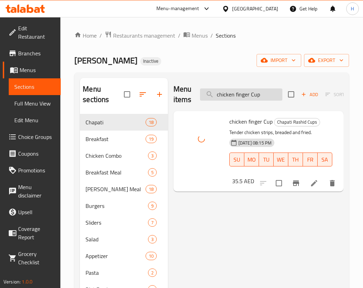
click at [249, 99] on input "chicken finger Cup" at bounding box center [241, 95] width 82 height 12
paste input "Mozeralla sticky"
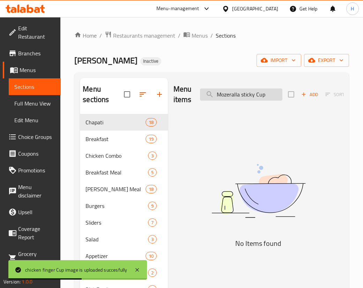
drag, startPoint x: 237, startPoint y: 95, endPoint x: 274, endPoint y: 96, distance: 36.6
click at [274, 96] on input "Mozeralla sticky Cup" at bounding box center [241, 95] width 82 height 12
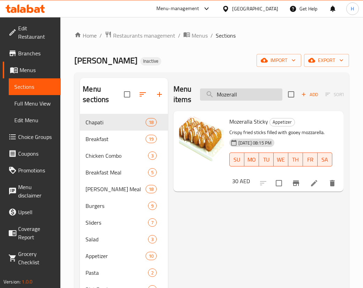
click at [241, 93] on input "Mozerall" at bounding box center [241, 95] width 82 height 12
paste input "onion rings Cup"
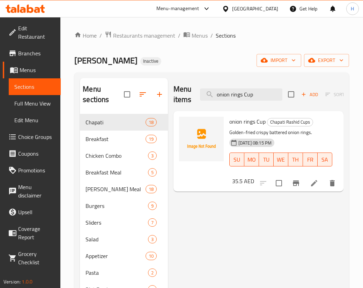
type input "onion rings Cup"
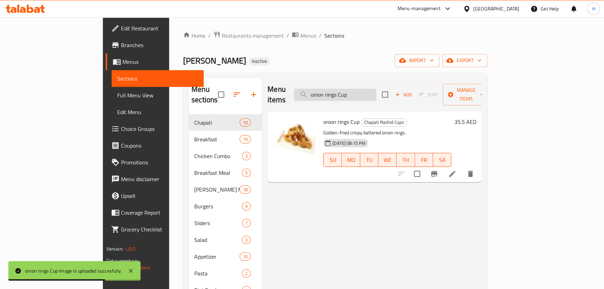
click at [375, 89] on input "onion rings Cup" at bounding box center [335, 95] width 82 height 12
click at [376, 89] on input "onion rings Cup" at bounding box center [335, 95] width 82 height 12
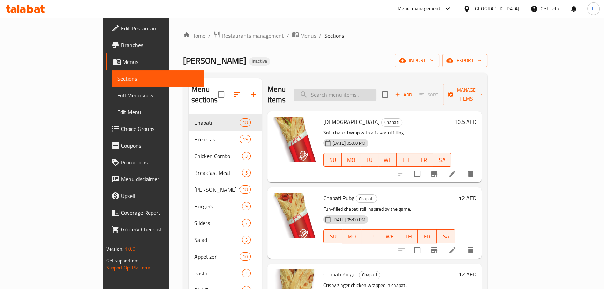
click at [346, 89] on input "search" at bounding box center [335, 95] width 82 height 12
paste input "Nutella Kinder shake"
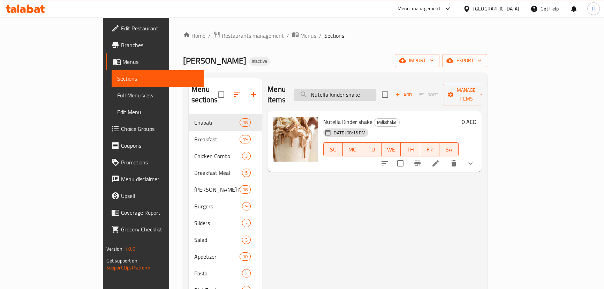
click at [348, 93] on input "Nutella Kinder shake" at bounding box center [335, 95] width 82 height 12
paste input "Mozeralla sticky Cup"
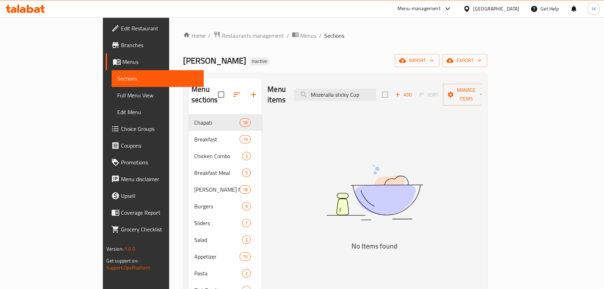
drag, startPoint x: 367, startPoint y: 90, endPoint x: 430, endPoint y: 88, distance: 63.2
click at [430, 88] on div "Menu items Mozeralla sticky Cup Add Sort Manage items" at bounding box center [375, 94] width 214 height 33
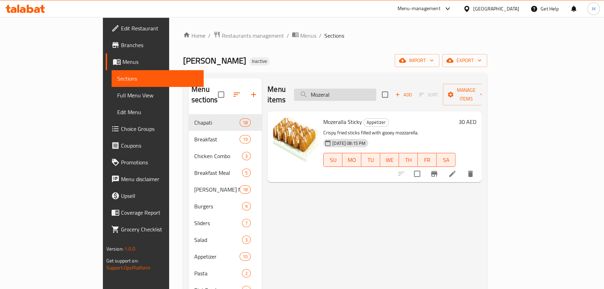
click at [349, 89] on input "Mozeral" at bounding box center [335, 95] width 82 height 12
paste input "chicken finger Cup"
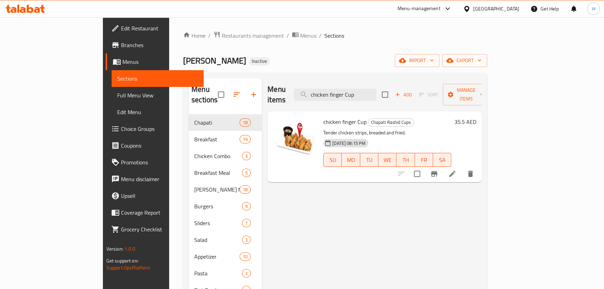
drag, startPoint x: 333, startPoint y: 193, endPoint x: 335, endPoint y: 186, distance: 7.7
click at [333, 192] on div "Menu items chicken finger Cup Add Sort Manage items chicken finger Cup Chapati …" at bounding box center [372, 248] width 220 height 340
click at [360, 92] on input "chicken finger Cup" at bounding box center [335, 95] width 82 height 12
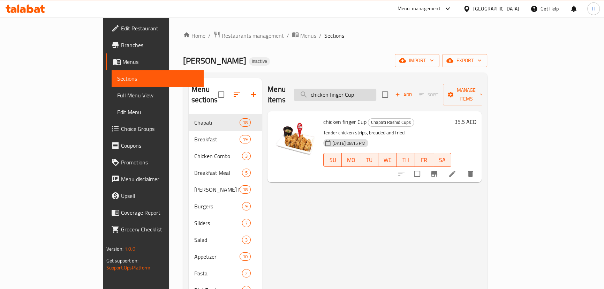
paste input "buffalo shrimp"
type input "buffalo shrimp Cup"
click at [294, 40] on ol "Home / Restaurants management / Menus / Sections" at bounding box center [335, 35] width 304 height 9
click at [316, 196] on div "Menu items buffalo shrimp Cup Add Sort Manage items buffalo shrimp Cup Chapati …" at bounding box center [372, 248] width 220 height 340
click at [117, 97] on span "Full Menu View" at bounding box center [157, 95] width 81 height 8
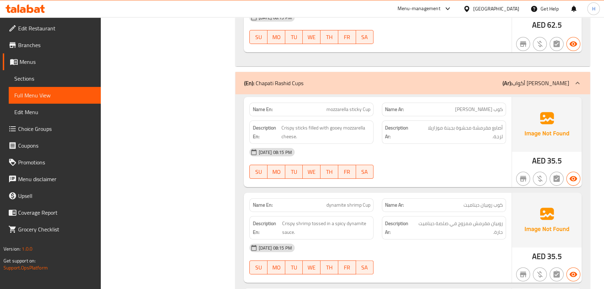
scroll to position [10180, 0]
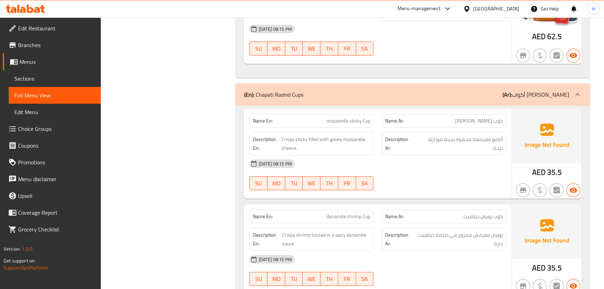
click at [341, 117] on span "mozzarella sticky Cup" at bounding box center [349, 120] width 44 height 7
copy span "mozzarella"
click at [401, 155] on div "09-09-2025 08:15 PM" at bounding box center [377, 163] width 265 height 17
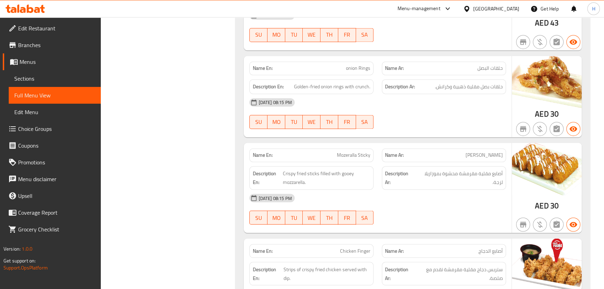
scroll to position [10108, 0]
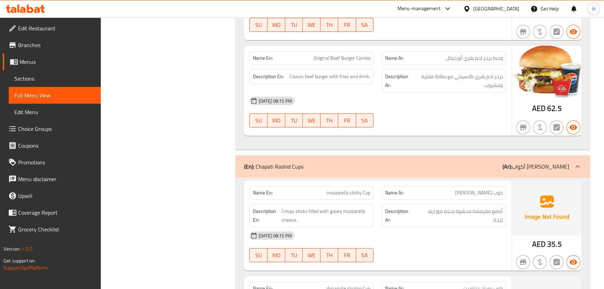
click at [347, 189] on span "mozzarella sticky Cup" at bounding box center [349, 192] width 44 height 7
copy span "mozzarella sticky Cup"
click at [29, 71] on link "Sections" at bounding box center [55, 78] width 92 height 17
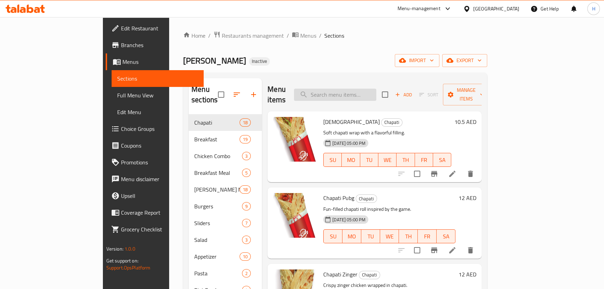
click at [373, 89] on input "search" at bounding box center [335, 95] width 82 height 12
paste input "mozzarella sticky Cup"
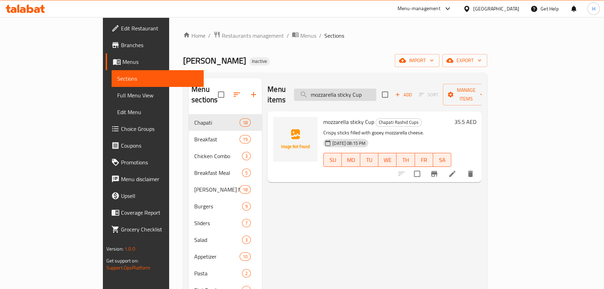
type input "mozzarella sticky Cup"
click at [317, 196] on div "Menu items mozzarella sticky Cup Add Sort Manage items mozzarella sticky Cup Ch…" at bounding box center [372, 248] width 220 height 340
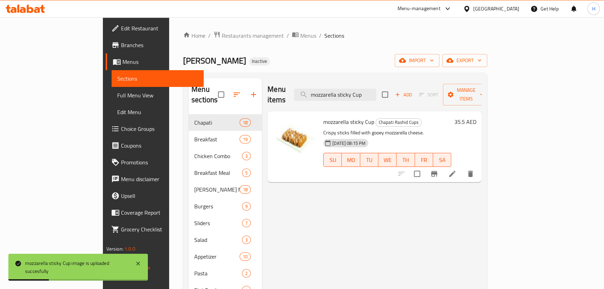
click at [326, 117] on span "mozzarella sticky Cup" at bounding box center [348, 122] width 51 height 10
copy h6 "mozzarella sticky Cup"
drag, startPoint x: 337, startPoint y: 186, endPoint x: 44, endPoint y: 85, distance: 309.2
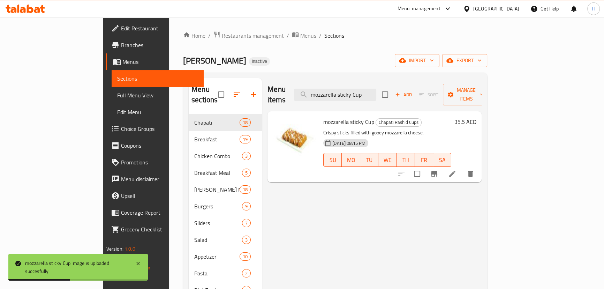
click at [331, 178] on div "Menu items mozzarella sticky Cup Add Sort Manage items mozzarella sticky Cup Ch…" at bounding box center [372, 248] width 220 height 340
click at [117, 94] on span "Full Menu View" at bounding box center [157, 95] width 81 height 8
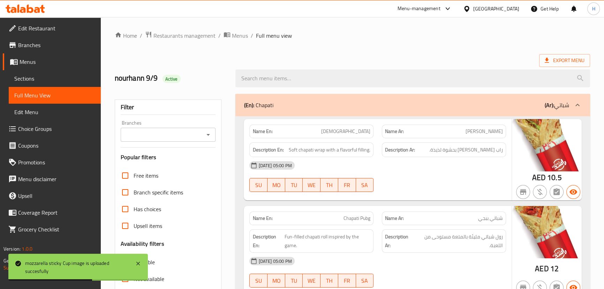
click at [373, 159] on div "09-09-2025 05:00 PM" at bounding box center [377, 165] width 265 height 17
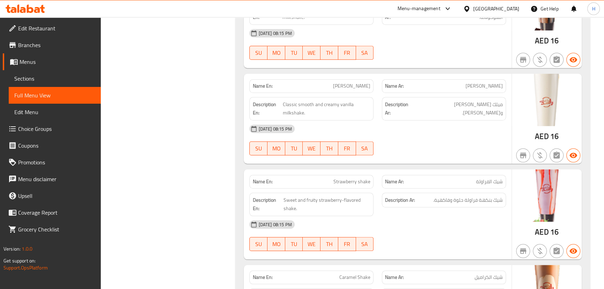
scroll to position [17427, 0]
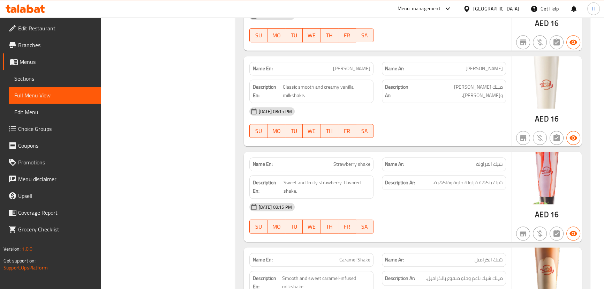
click at [36, 71] on link "Sections" at bounding box center [55, 78] width 92 height 17
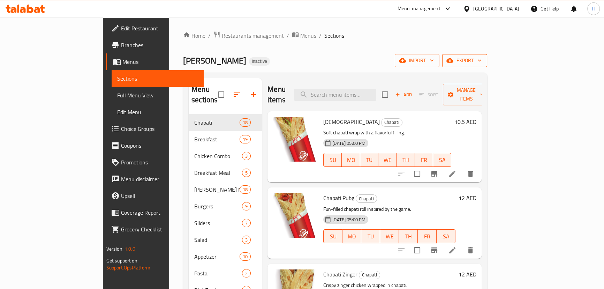
click at [482, 57] on span "export" at bounding box center [465, 60] width 34 height 9
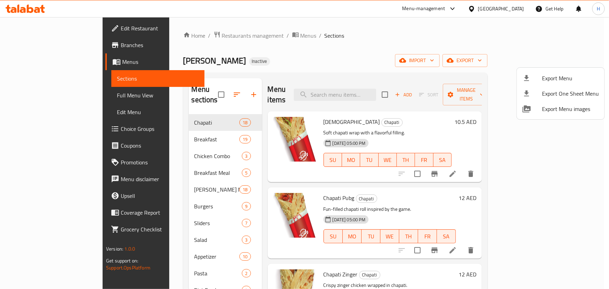
click at [543, 74] on span "Export Menu" at bounding box center [570, 78] width 57 height 8
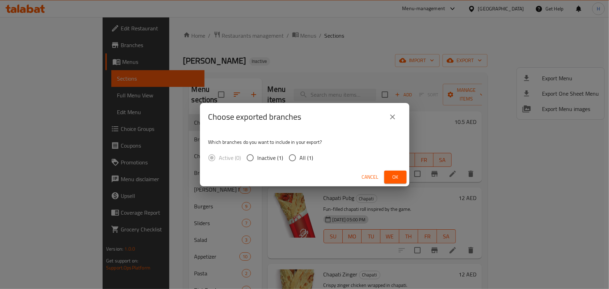
click at [289, 157] on input "All (1)" at bounding box center [292, 157] width 15 height 15
radio input "true"
click at [397, 179] on span "Ok" at bounding box center [395, 177] width 11 height 9
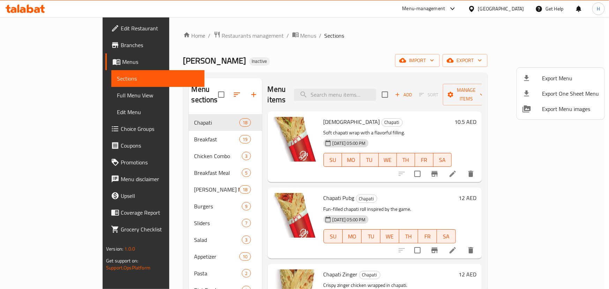
click at [415, 181] on div at bounding box center [304, 144] width 609 height 289
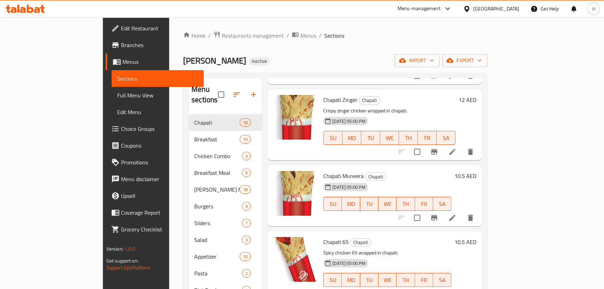
scroll to position [127, 0]
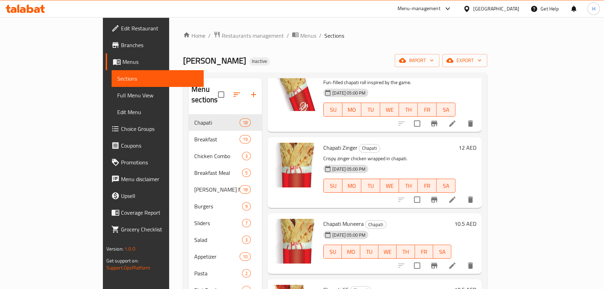
click at [117, 93] on span "Full Menu View" at bounding box center [157, 95] width 81 height 8
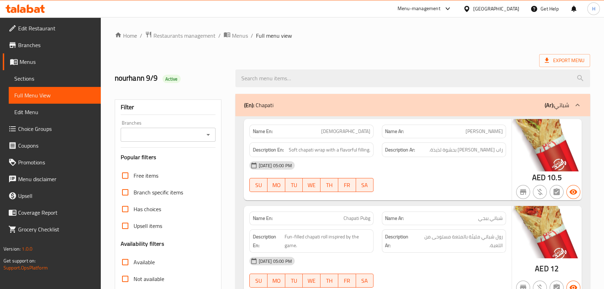
click at [406, 168] on div "[DATE] 05:00 PM" at bounding box center [377, 165] width 265 height 17
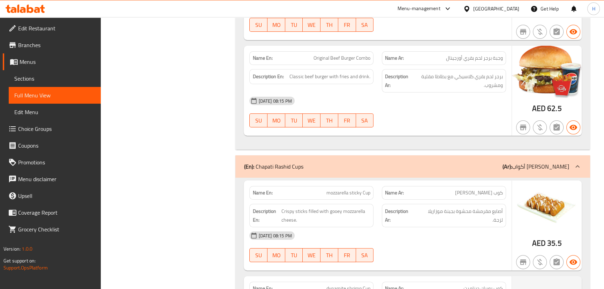
click at [371, 227] on div "[DATE] 08:15 PM" at bounding box center [377, 235] width 265 height 17
click at [390, 227] on div "[DATE] 08:15 PM" at bounding box center [377, 235] width 265 height 17
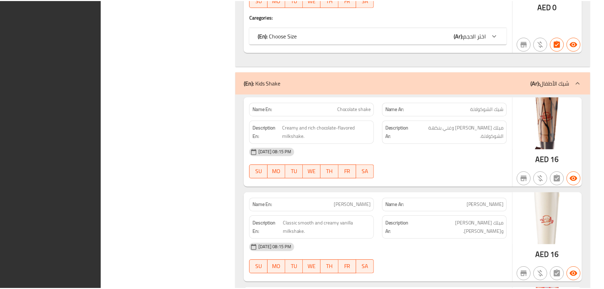
scroll to position [17381, 0]
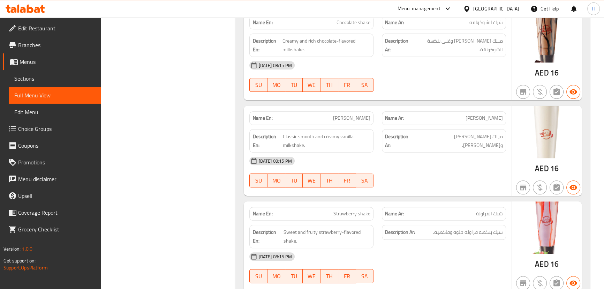
click at [30, 10] on icon at bounding box center [25, 9] width 39 height 8
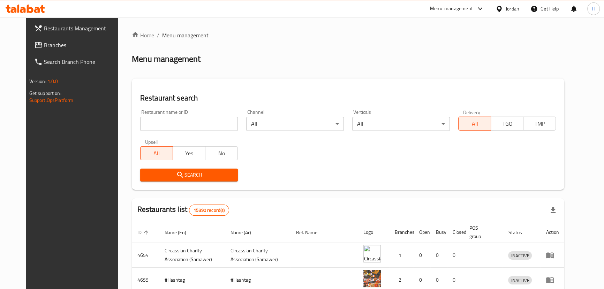
click at [44, 44] on span "Branches" at bounding box center [82, 45] width 77 height 8
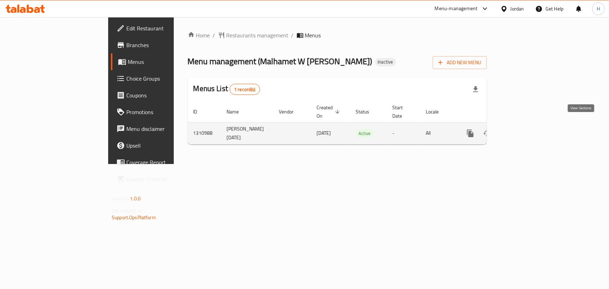
click at [524, 130] on icon "enhanced table" at bounding box center [520, 133] width 6 height 6
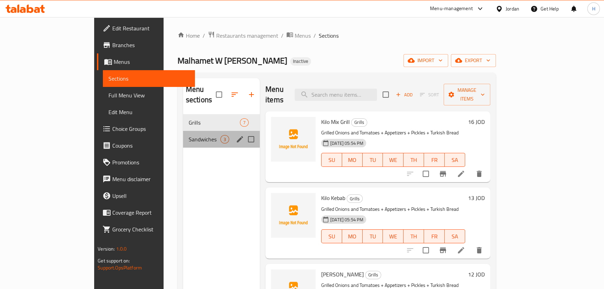
click at [183, 136] on div "Sandwiches 3" at bounding box center [221, 139] width 77 height 17
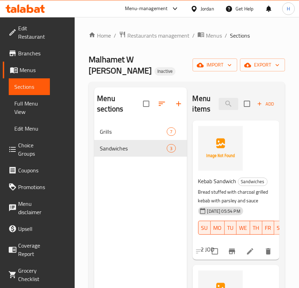
click at [13, 30] on icon at bounding box center [12, 32] width 8 height 8
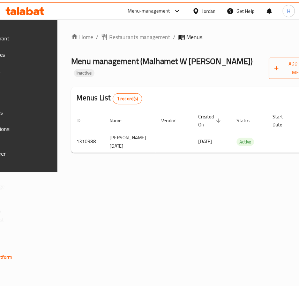
scroll to position [0, 147]
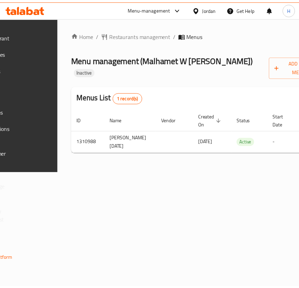
scroll to position [0, 147]
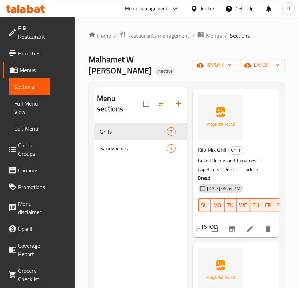
scroll to position [63, 0]
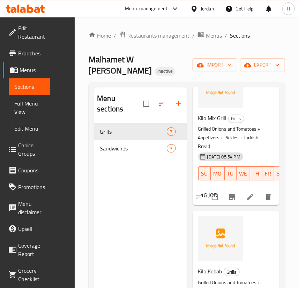
click at [233, 151] on div "[DATE] 05:54 PM SU MO TU WE TH FR SA" at bounding box center [233, 169] width 76 height 38
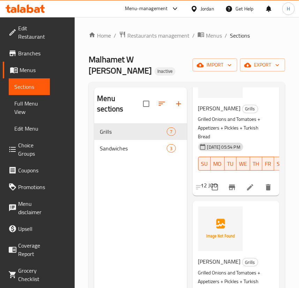
scroll to position [349, 0]
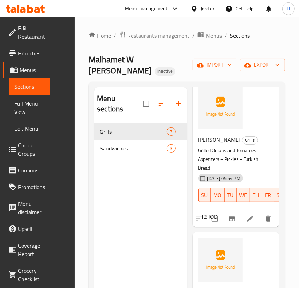
click at [246, 217] on icon at bounding box center [250, 219] width 8 height 8
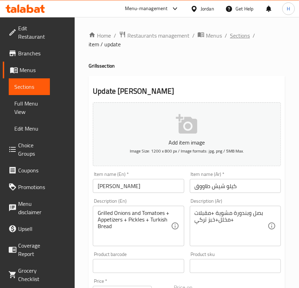
click at [237, 36] on span "Sections" at bounding box center [240, 35] width 20 height 8
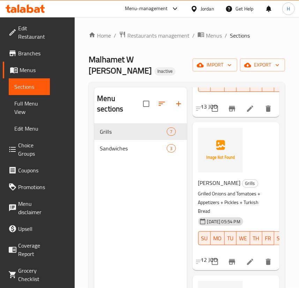
scroll to position [317, 0]
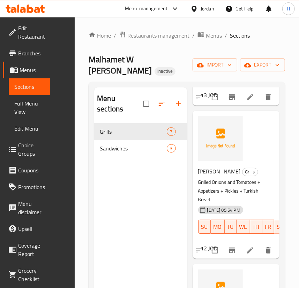
click at [216, 174] on span "[PERSON_NAME]" at bounding box center [219, 171] width 43 height 10
click at [216, 173] on span "[PERSON_NAME]" at bounding box center [219, 171] width 43 height 10
copy h6 "[PERSON_NAME]"
click at [257, 162] on div "Kilo Shish Tawook Grills Grilled Onions and Tomatoes + Appetizers + Pickles + T…" at bounding box center [235, 185] width 81 height 143
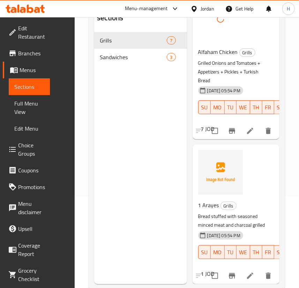
scroll to position [95, 0]
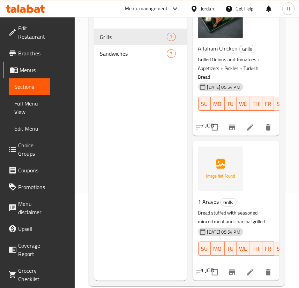
click at [206, 197] on span "1 Arayes" at bounding box center [208, 202] width 21 height 10
click at [270, 155] on div "1 Arayes Grills Bread stuffed with seasoned minced meat and charcoal grilled 10…" at bounding box center [235, 211] width 81 height 134
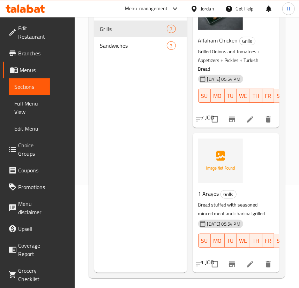
scroll to position [107, 0]
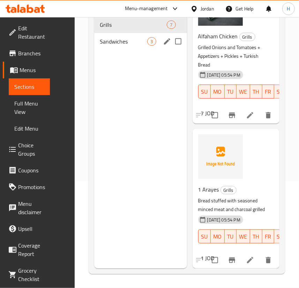
click at [119, 37] on span "Sandwiches" at bounding box center [123, 41] width 47 height 8
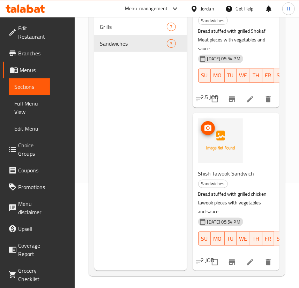
scroll to position [107, 0]
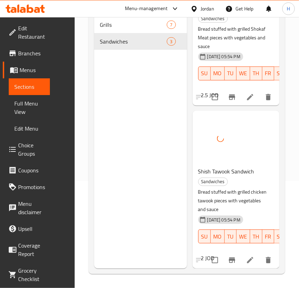
click at [253, 193] on p "Bread stuffed with grilled chicken tawook pieces with vegetables and sauce" at bounding box center [233, 201] width 70 height 26
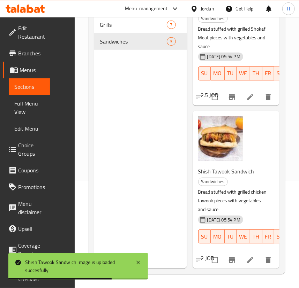
drag, startPoint x: 264, startPoint y: 149, endPoint x: 262, endPoint y: 143, distance: 5.8
click at [264, 149] on div "Shish Tawook Sandwich Sandwiches Bread stuffed with grilled chicken tawook piec…" at bounding box center [235, 190] width 81 height 152
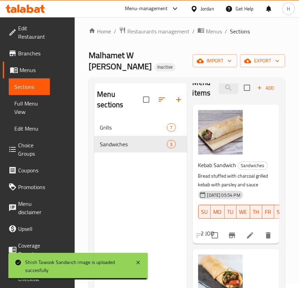
scroll to position [0, 0]
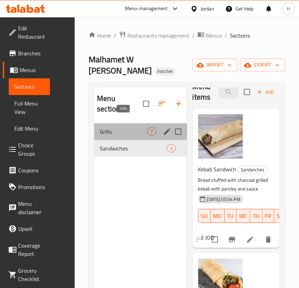
drag, startPoint x: 127, startPoint y: 122, endPoint x: 179, endPoint y: 126, distance: 52.1
click at [127, 128] on span "Grills" at bounding box center [123, 132] width 47 height 8
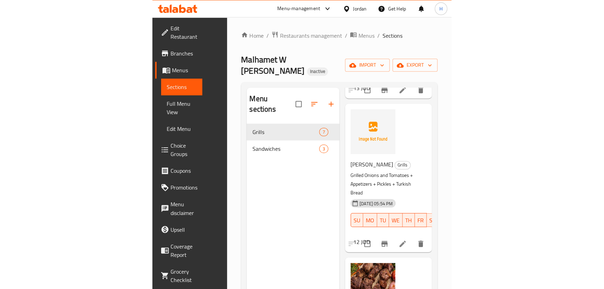
scroll to position [329, 0]
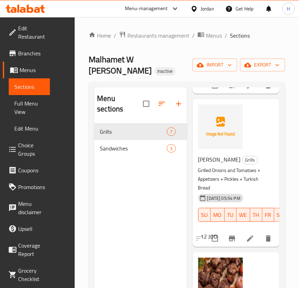
click at [208, 160] on span "[PERSON_NAME]" at bounding box center [219, 160] width 43 height 10
click at [253, 126] on div "Kilo Shish Tawook Grills Grilled Onions and Tomatoes + Appetizers + Pickles + T…" at bounding box center [235, 173] width 81 height 143
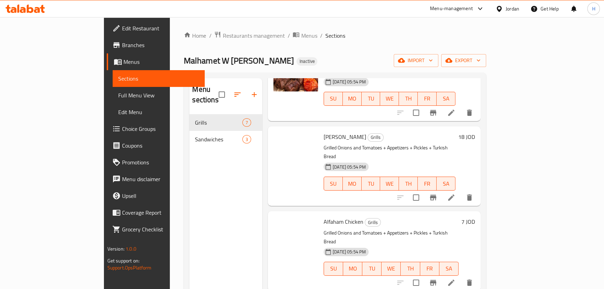
scroll to position [262, 0]
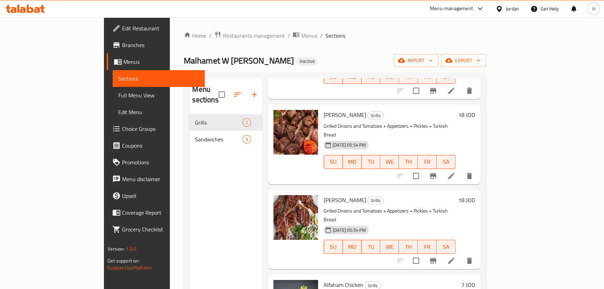
click at [118, 92] on span "Full Menu View" at bounding box center [158, 95] width 81 height 8
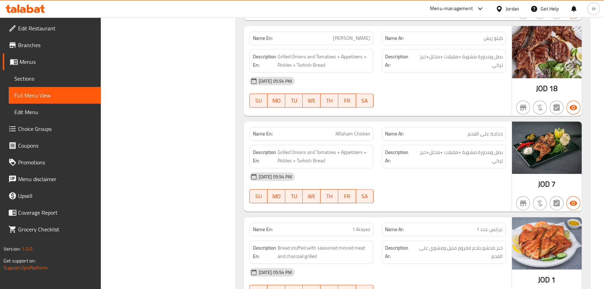
scroll to position [507, 0]
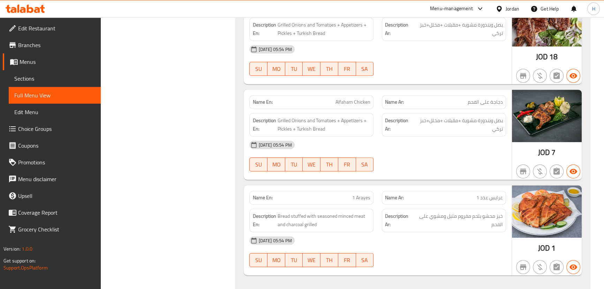
click at [303, 195] on span "1 Arayes" at bounding box center [361, 197] width 18 height 7
click at [303, 165] on div "10-09-2025 05:54 PM SU MO TU WE TH FR SA" at bounding box center [377, 155] width 265 height 39
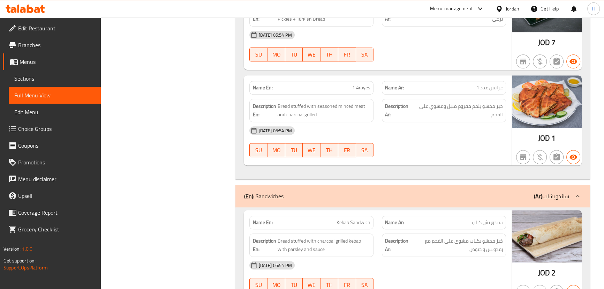
scroll to position [602, 0]
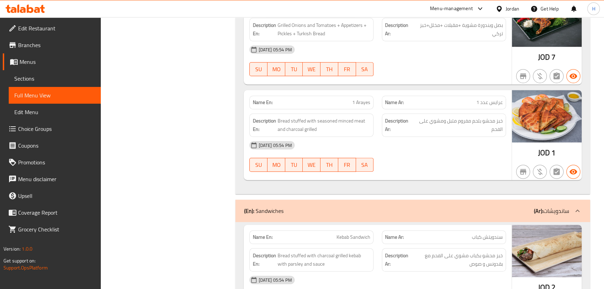
click at [303, 140] on div "[DATE] 05:54 PM" at bounding box center [377, 145] width 265 height 17
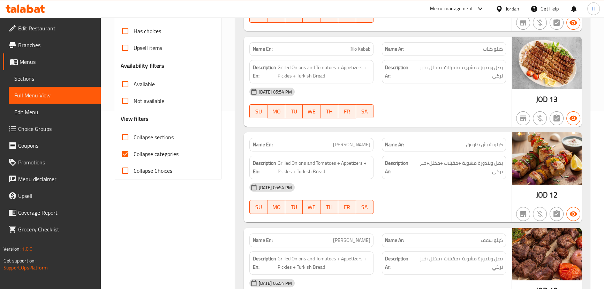
click at [303, 160] on div "Description Ar: بصل وبندورة مشوية +مقبلات +مخلل+خبز تركي" at bounding box center [444, 167] width 133 height 32
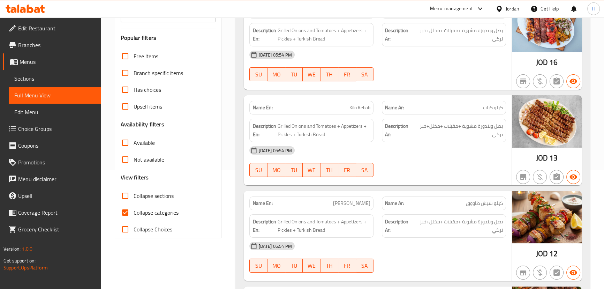
scroll to position [114, 0]
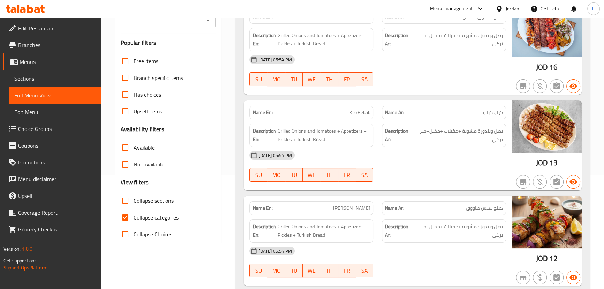
click at [303, 160] on div "[DATE] 05:54 PM" at bounding box center [377, 155] width 265 height 17
click at [303, 177] on div "10-09-2025 05:54 PM SU MO TU WE TH FR SA" at bounding box center [377, 166] width 265 height 39
click at [303, 188] on div "Name En: Kilo Kebab Name Ar: كيلو كباب Description En: Grilled Onions and Tomat…" at bounding box center [378, 145] width 268 height 90
click at [36, 80] on span "Sections" at bounding box center [54, 78] width 81 height 8
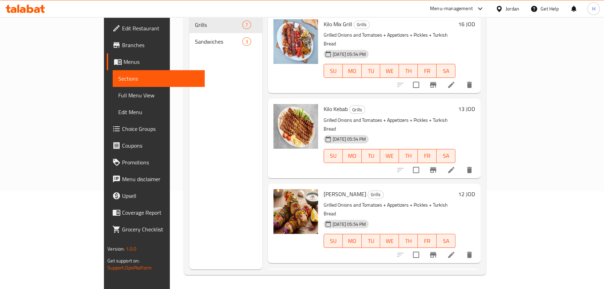
click at [189, 147] on div "Menu sections Grills 7 Sandwiches 3" at bounding box center [225, 124] width 73 height 289
click at [217, 131] on div "Menu sections Grills 7 Sandwiches 3" at bounding box center [225, 124] width 73 height 289
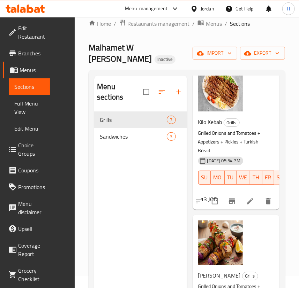
scroll to position [242, 0]
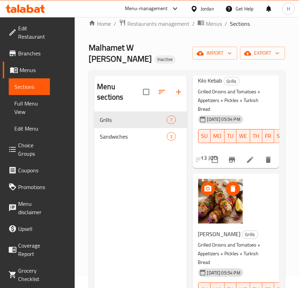
click at [228, 209] on img at bounding box center [220, 201] width 45 height 45
click at [229, 209] on img at bounding box center [220, 201] width 45 height 45
click at [247, 209] on div "Kilo Shish Tawook Grills Grilled Onions and Tomatoes + Appetizers + Pickles + T…" at bounding box center [235, 248] width 81 height 143
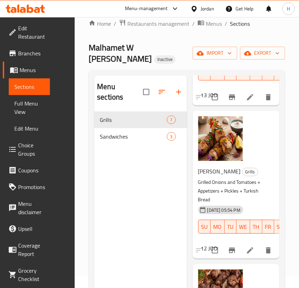
scroll to position [306, 0]
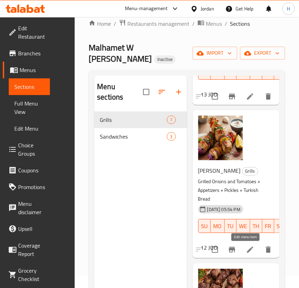
click at [246, 247] on icon at bounding box center [250, 250] width 8 height 8
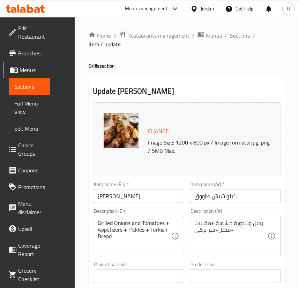
click at [243, 37] on span "Sections" at bounding box center [240, 35] width 20 height 8
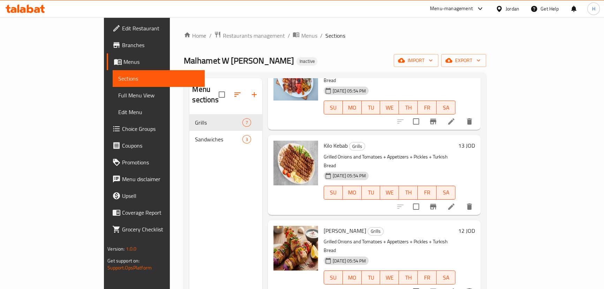
scroll to position [63, 0]
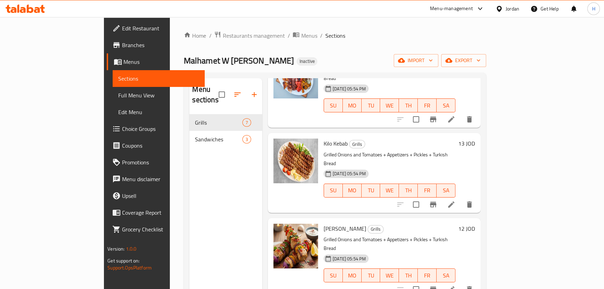
click at [206, 166] on div "Menu sections Grills 7 Sandwiches 3" at bounding box center [225, 222] width 73 height 289
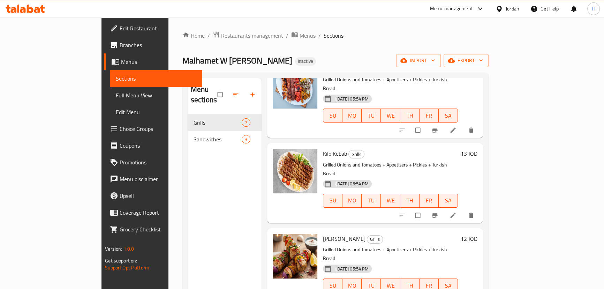
scroll to position [95, 0]
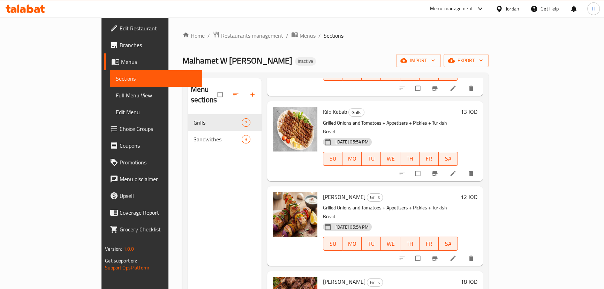
click at [445, 203] on p "Grilled Onions and Tomatoes + Appetizers + Pickles + Turkish Bread" at bounding box center [390, 211] width 135 height 17
click at [425, 203] on p "Grilled Onions and Tomatoes + Appetizers + Pickles + Turkish Bread" at bounding box center [390, 211] width 135 height 17
click at [458, 192] on h6 "Kilo Shish Tawook Grills" at bounding box center [390, 197] width 135 height 10
click at [116, 91] on span "Full Menu View" at bounding box center [156, 95] width 81 height 8
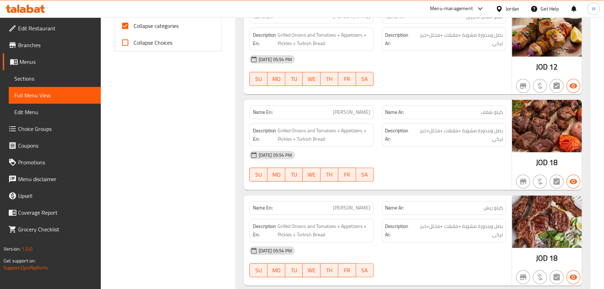
scroll to position [275, 0]
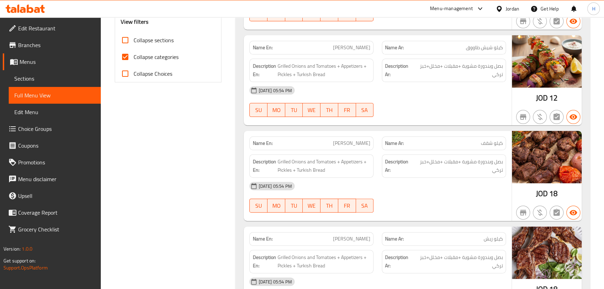
click at [123, 57] on input "Collapse categories" at bounding box center [125, 56] width 17 height 17
checkbox input "false"
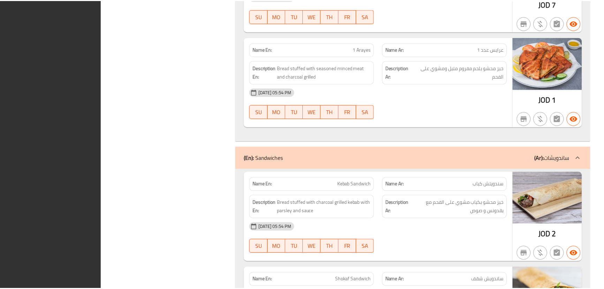
scroll to position [846, 0]
